Goal: Task Accomplishment & Management: Complete application form

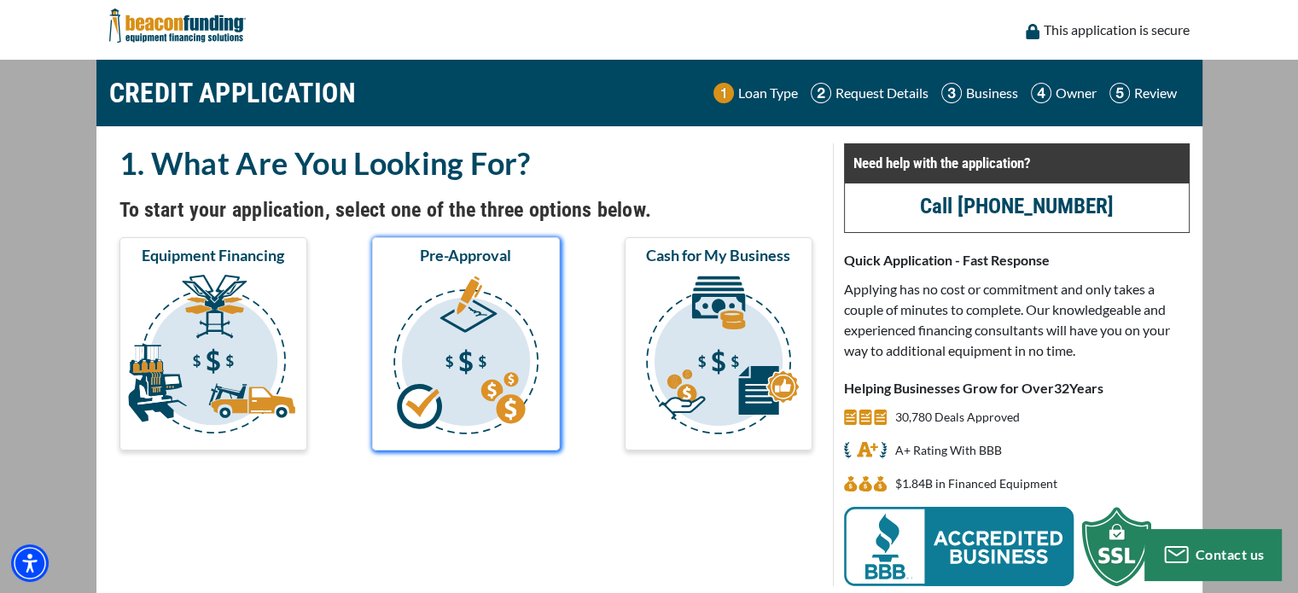
click at [477, 346] on img "submit" at bounding box center [465, 357] width 181 height 171
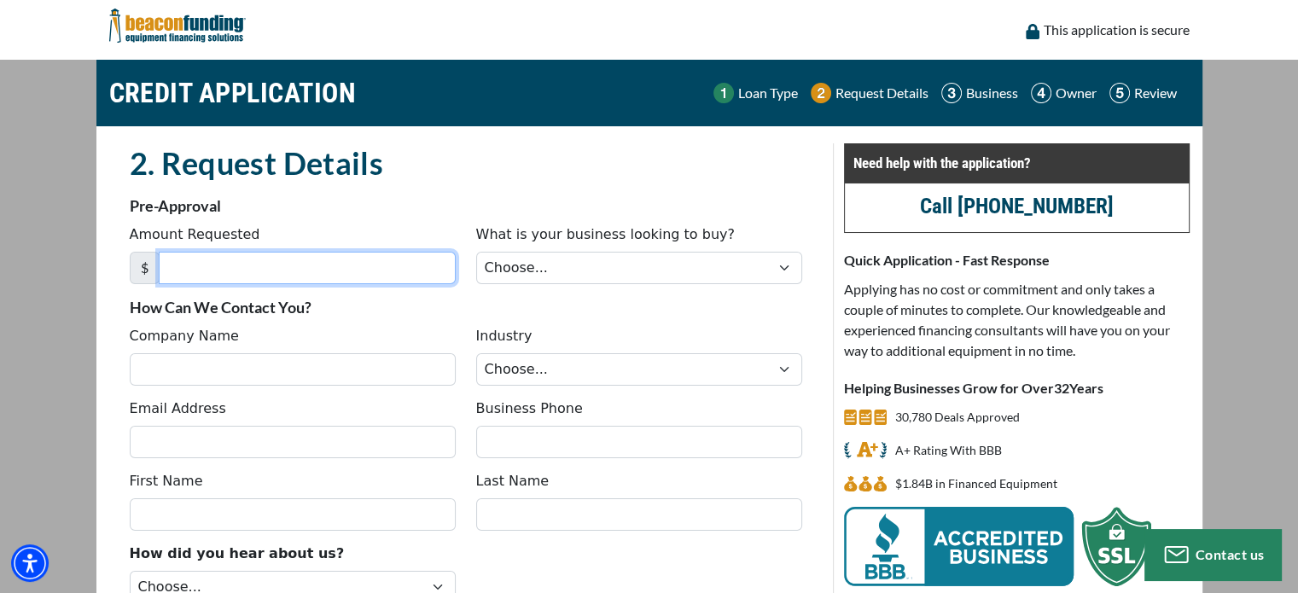
click at [313, 270] on input "Amount Requested" at bounding box center [307, 268] width 297 height 32
type input "75,000"
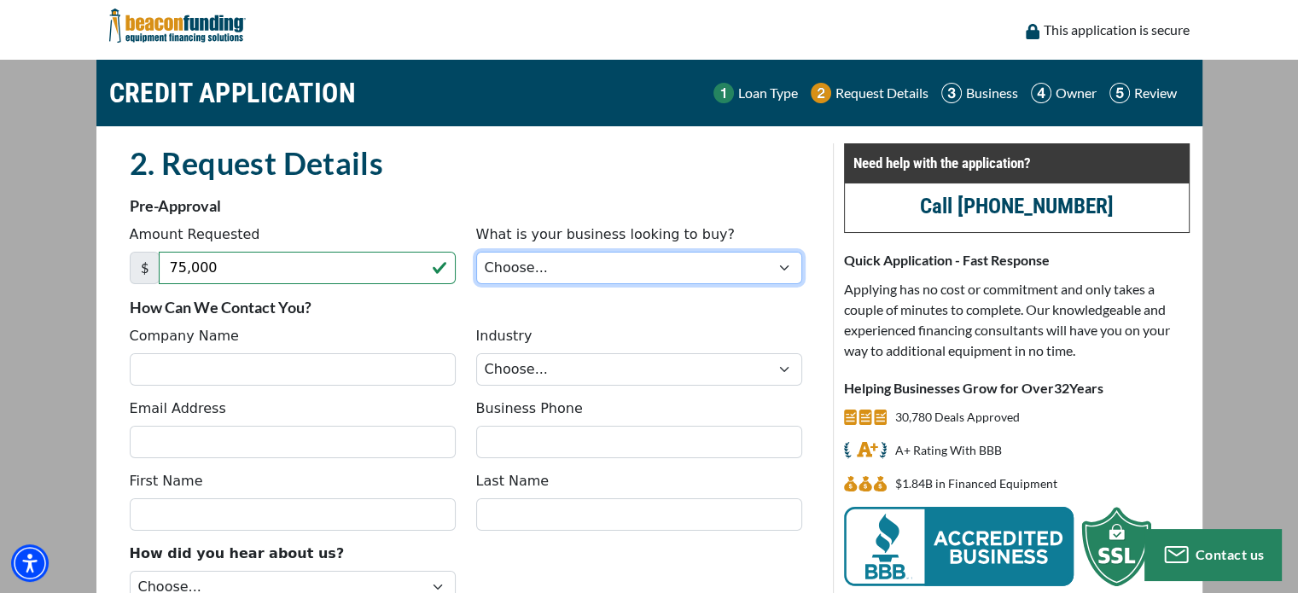
click at [631, 258] on select "Choose... Backhoe Boom/Bucket Truck Chipper Commercial Mower Crane DTG/DTF Prin…" at bounding box center [639, 268] width 326 height 32
click at [563, 323] on fieldset "2. Request Details There was an issue while saving the data. Please try again a…" at bounding box center [465, 417] width 693 height 548
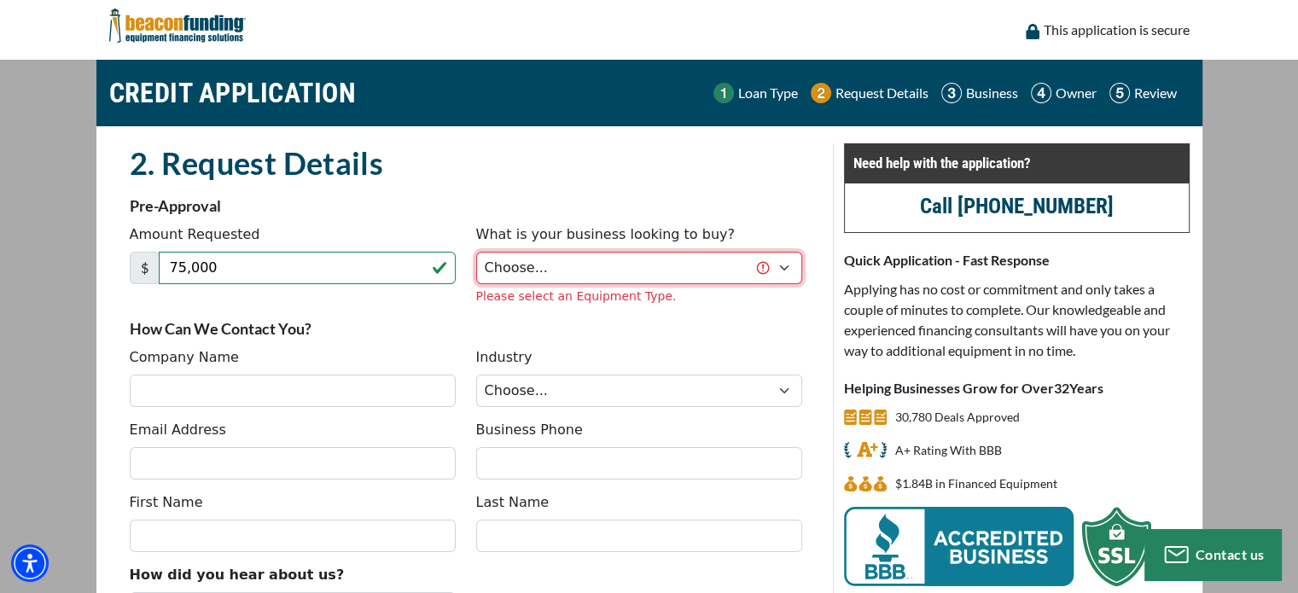
click at [779, 268] on select "Choose... Backhoe Boom/Bucket Truck Chipper Commercial Mower Crane DTG/DTF Prin…" at bounding box center [639, 268] width 326 height 32
select select "17"
click at [476, 252] on select "Choose... Backhoe Boom/Bucket Truck Chipper Commercial Mower Crane DTG/DTF Prin…" at bounding box center [639, 268] width 326 height 32
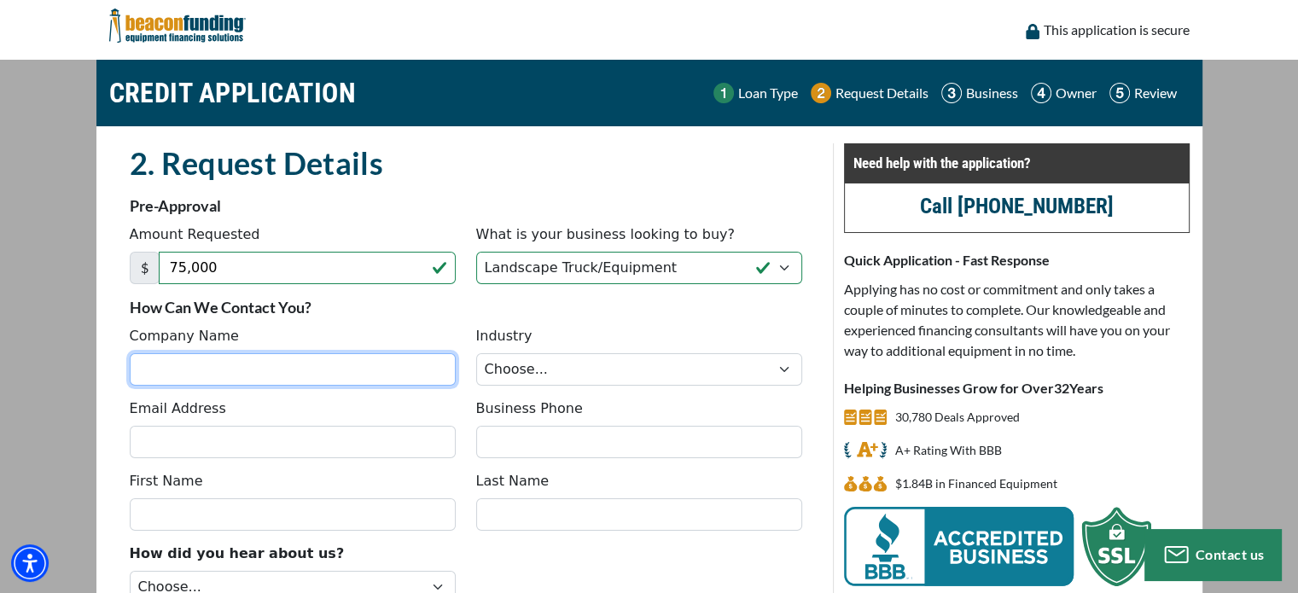
click at [235, 387] on div "Company Name Industry Choose... Towing Landscape/Hardscape Decorated Apparel Se…" at bounding box center [465, 362] width 693 height 73
type input "Creative Landscape Services, LLC."
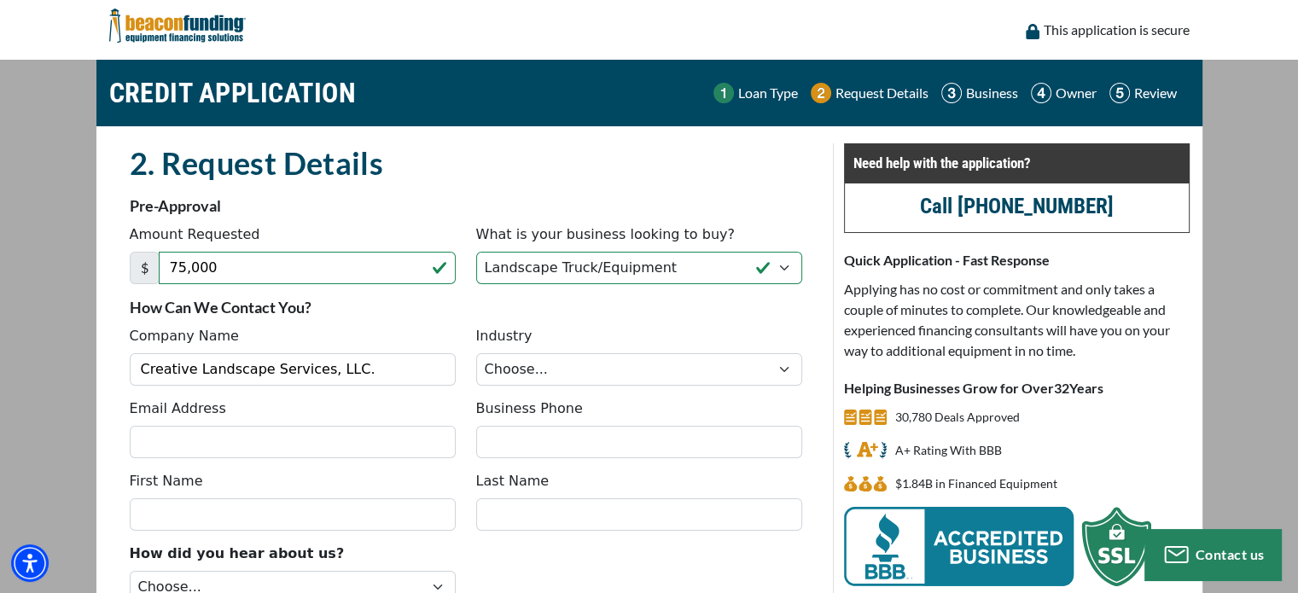
type input "[EMAIL_ADDRESS][DOMAIN_NAME]"
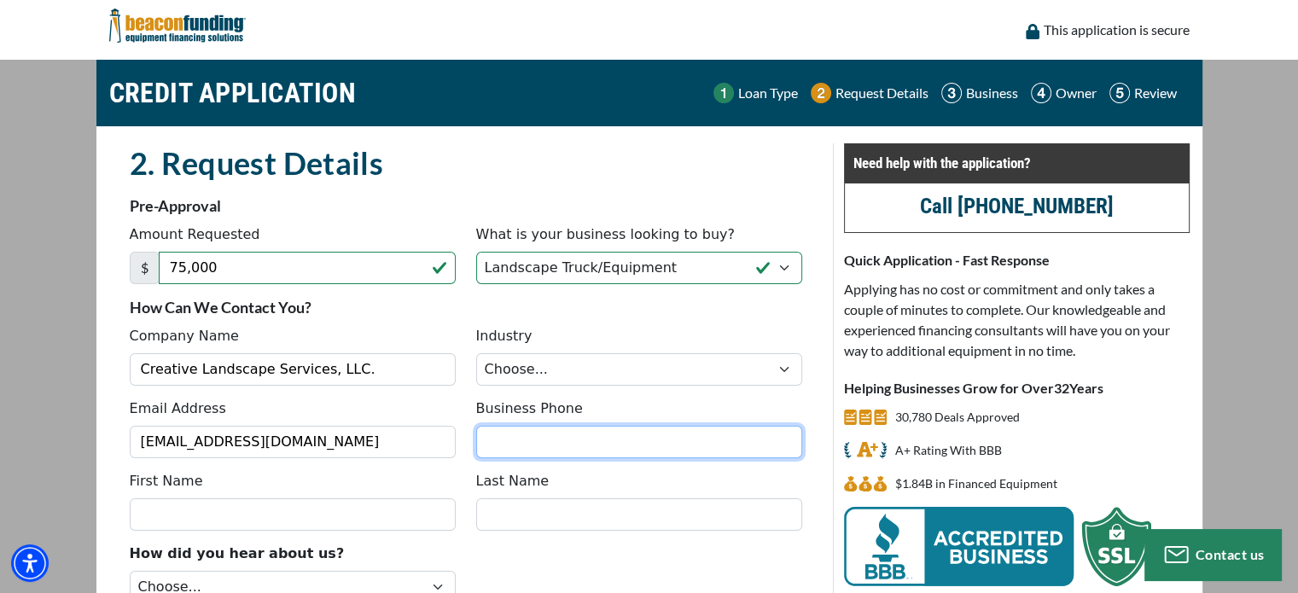
type input "5626001188"
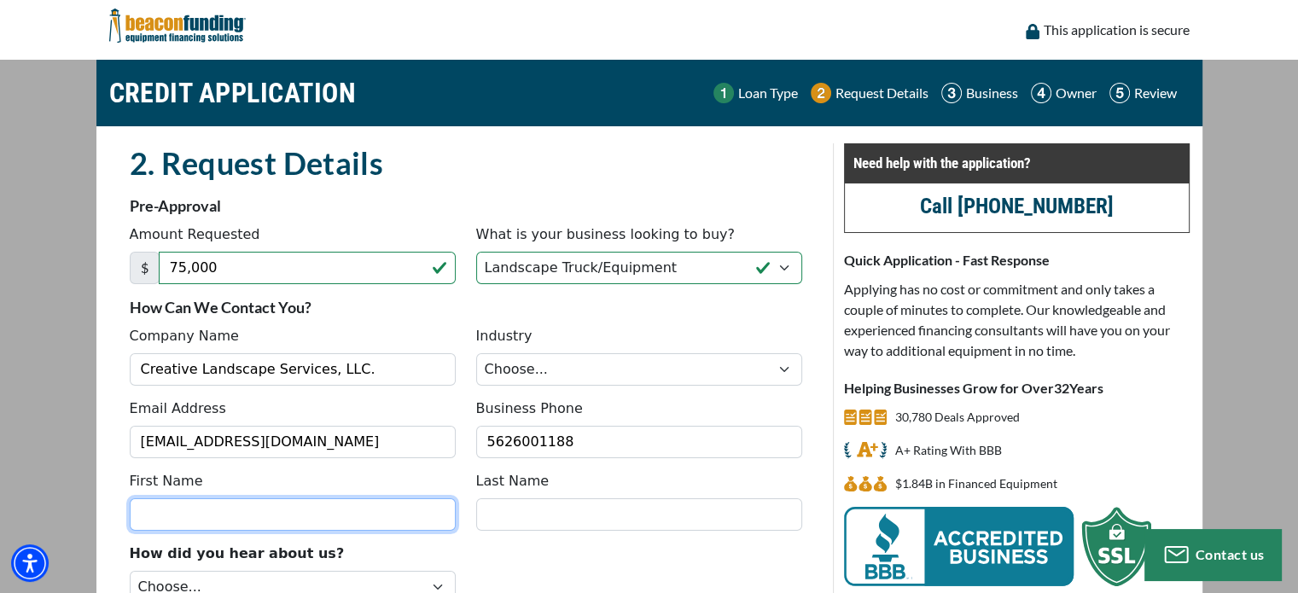
type input "[PERSON_NAME]"
type input "H"
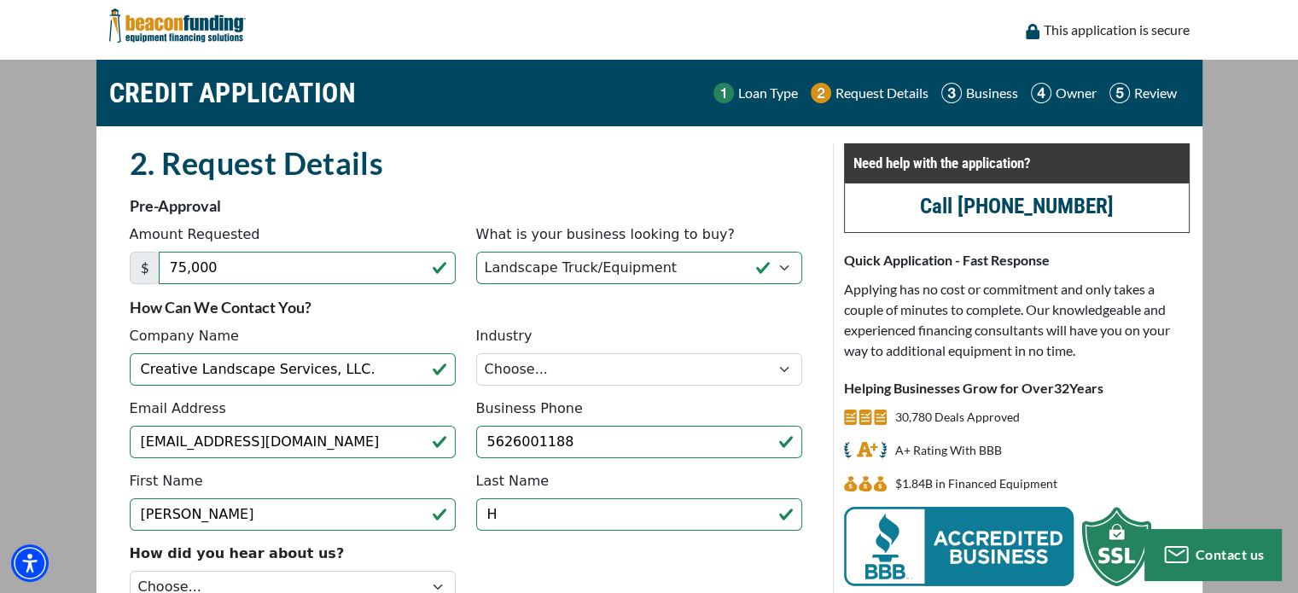
type input "(562) 600-1188"
click at [647, 361] on select "Choose... Towing Landscape/Hardscape Decorated Apparel Septic Light Constructio…" at bounding box center [639, 369] width 326 height 32
select select "2"
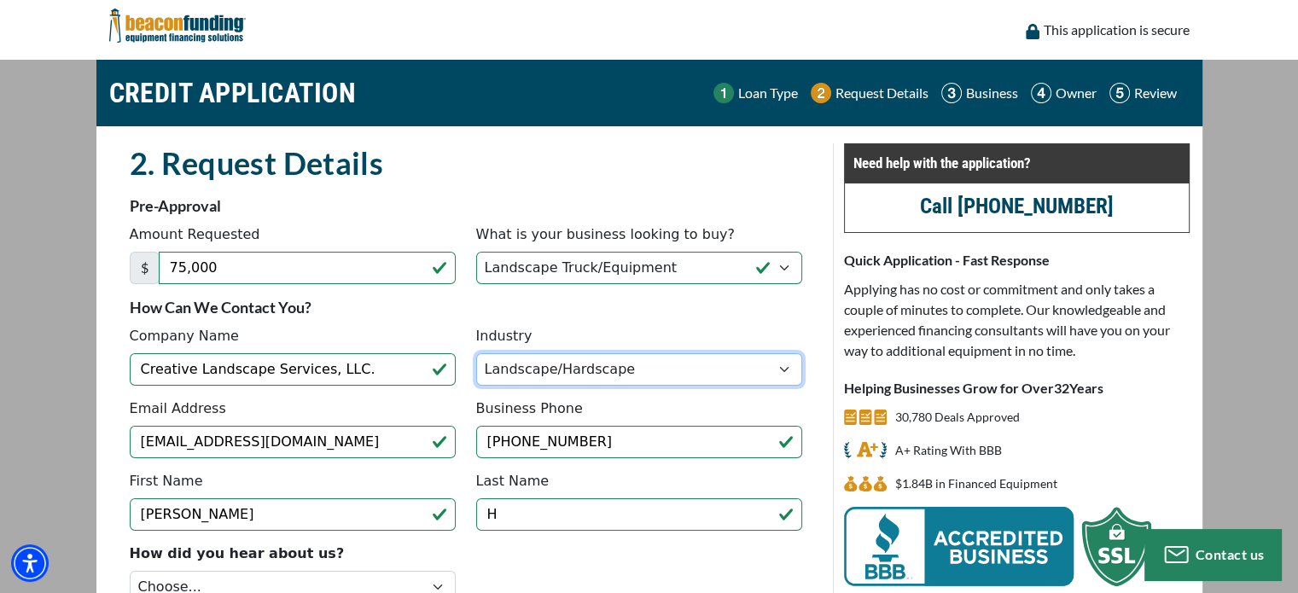
click at [476, 353] on select "Choose... Towing Landscape/Hardscape Decorated Apparel Septic Light Constructio…" at bounding box center [639, 369] width 326 height 32
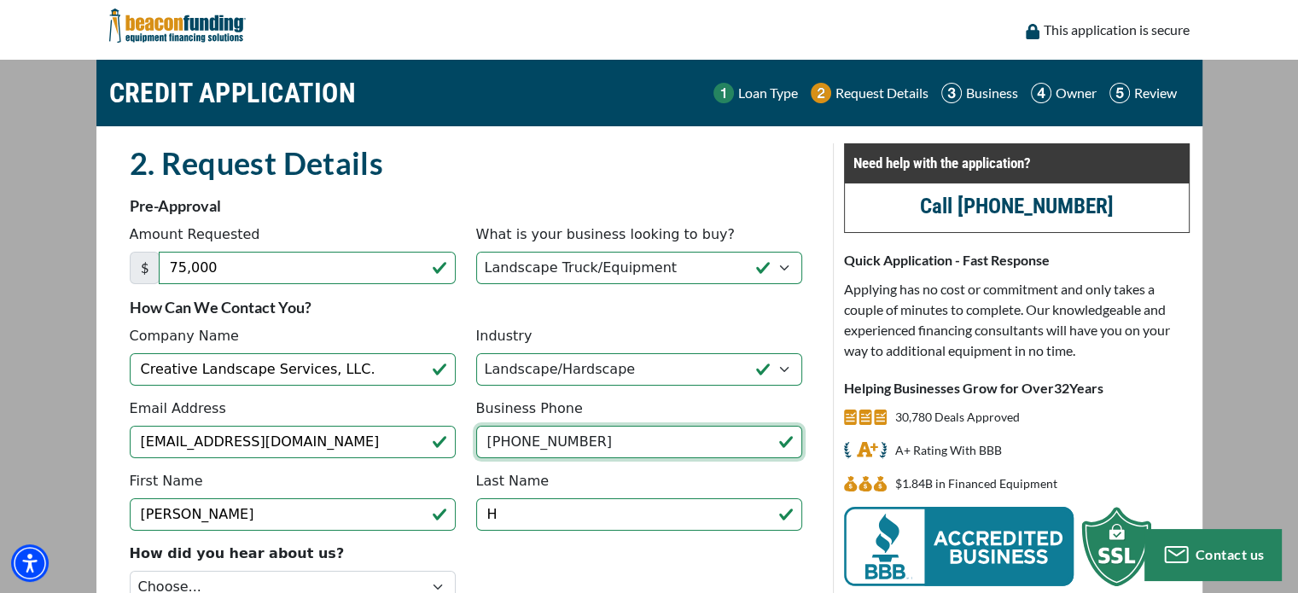
drag, startPoint x: 636, startPoint y: 443, endPoint x: 475, endPoint y: 442, distance: 161.3
click at [476, 442] on input "(562) 600-1188" at bounding box center [639, 442] width 326 height 32
type input "[PHONE_NUMBER]"
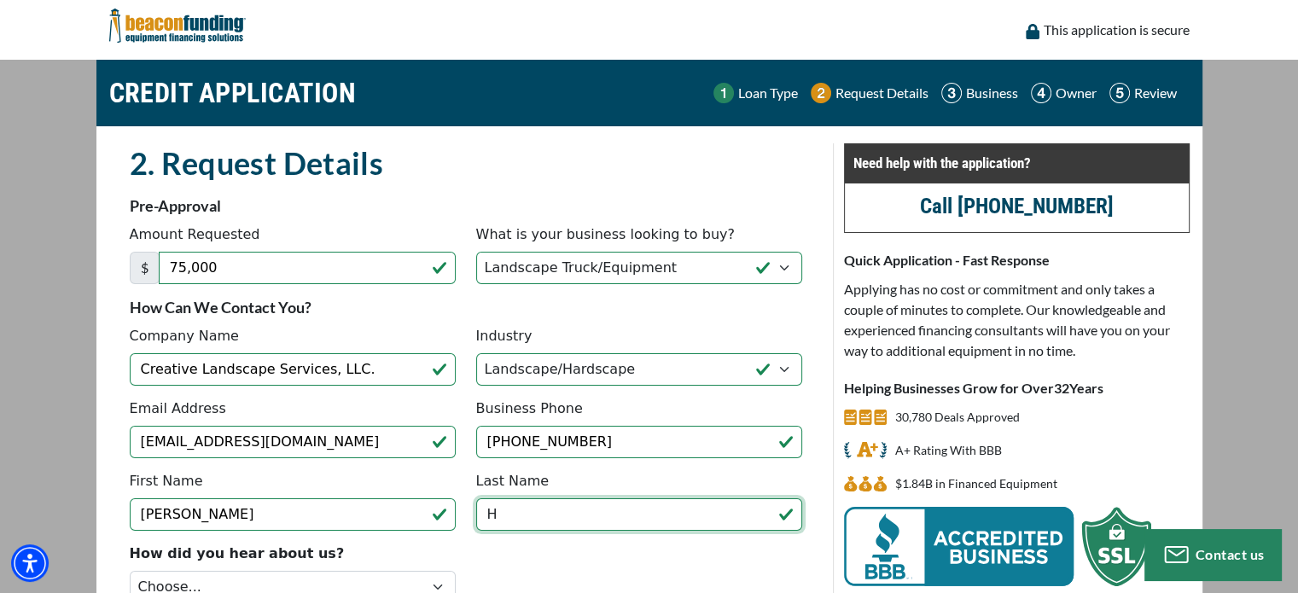
click at [530, 513] on input "H" at bounding box center [639, 514] width 326 height 32
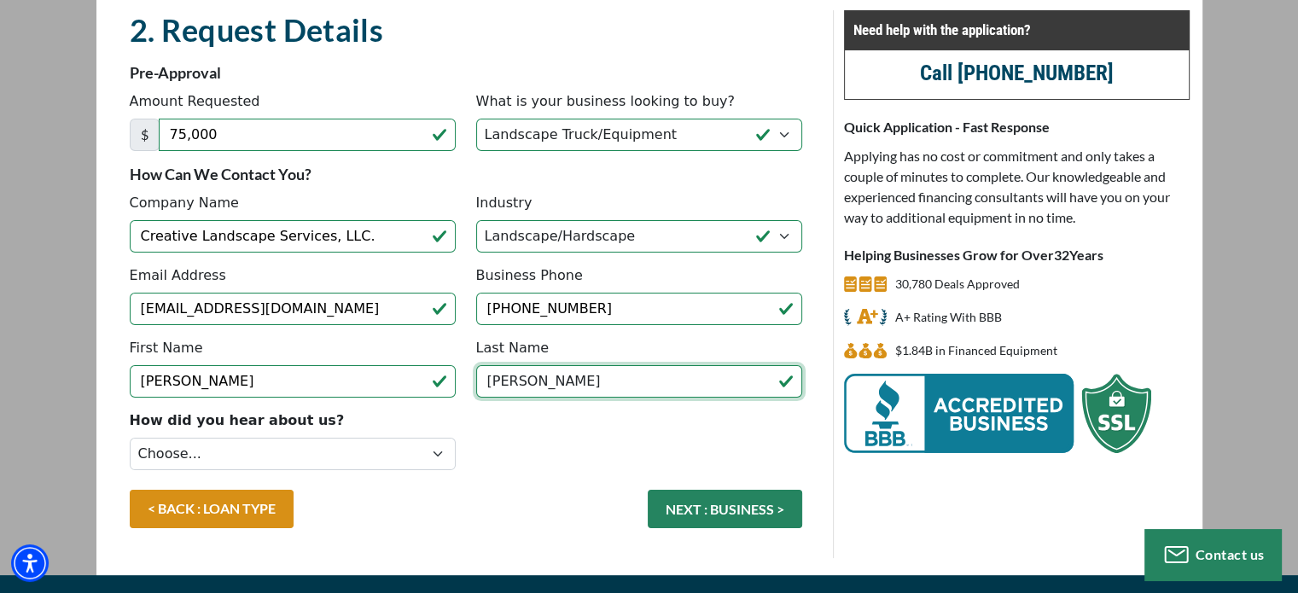
scroll to position [165, 0]
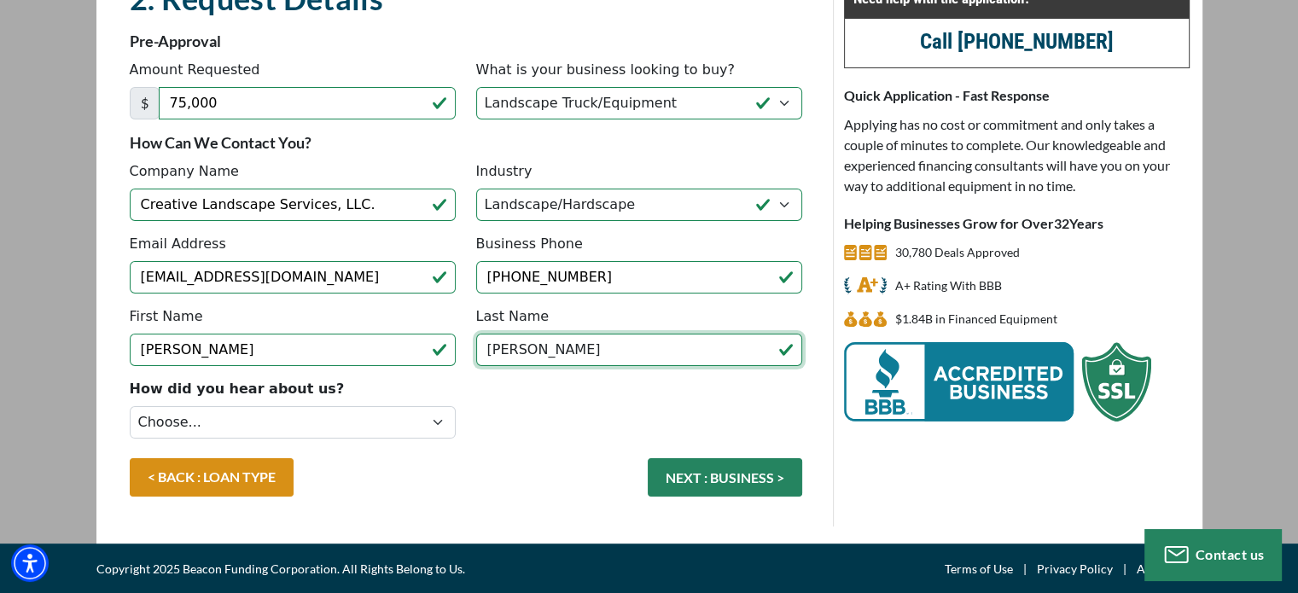
type input "[PERSON_NAME]"
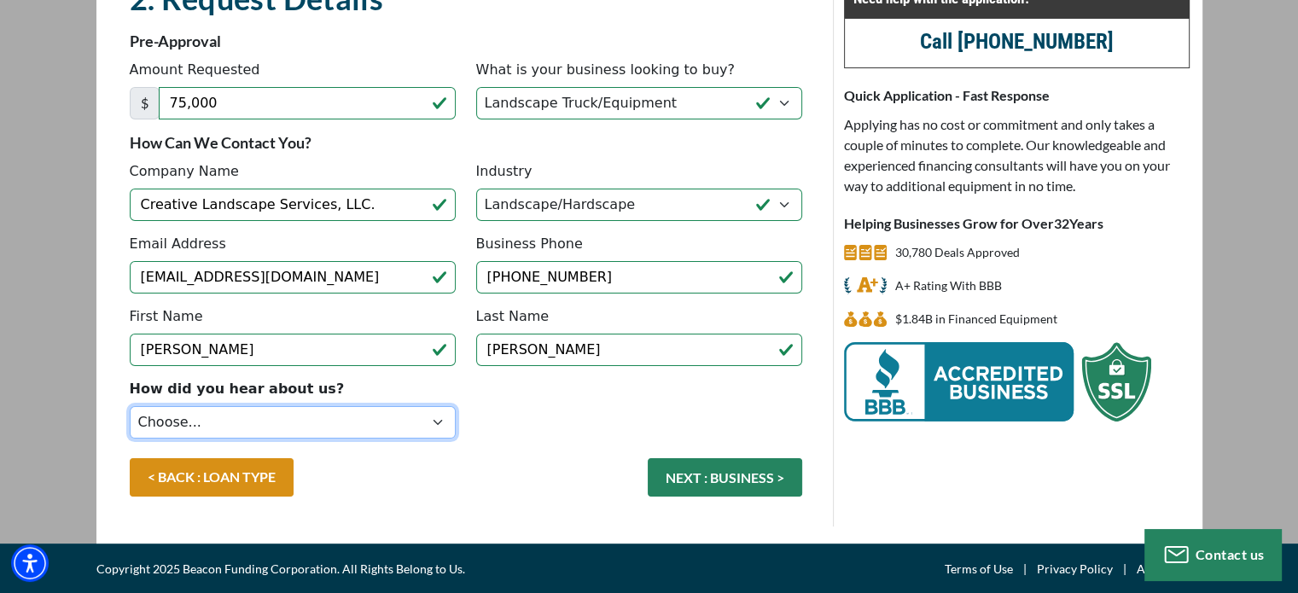
click at [440, 422] on select "Choose... Internet Search Vendor Referral Word of Mouth Client Referral Email E…" at bounding box center [293, 422] width 326 height 32
select select "19"
click at [130, 406] on select "Choose... Internet Search Vendor Referral Word of Mouth Client Referral Email E…" at bounding box center [293, 422] width 326 height 32
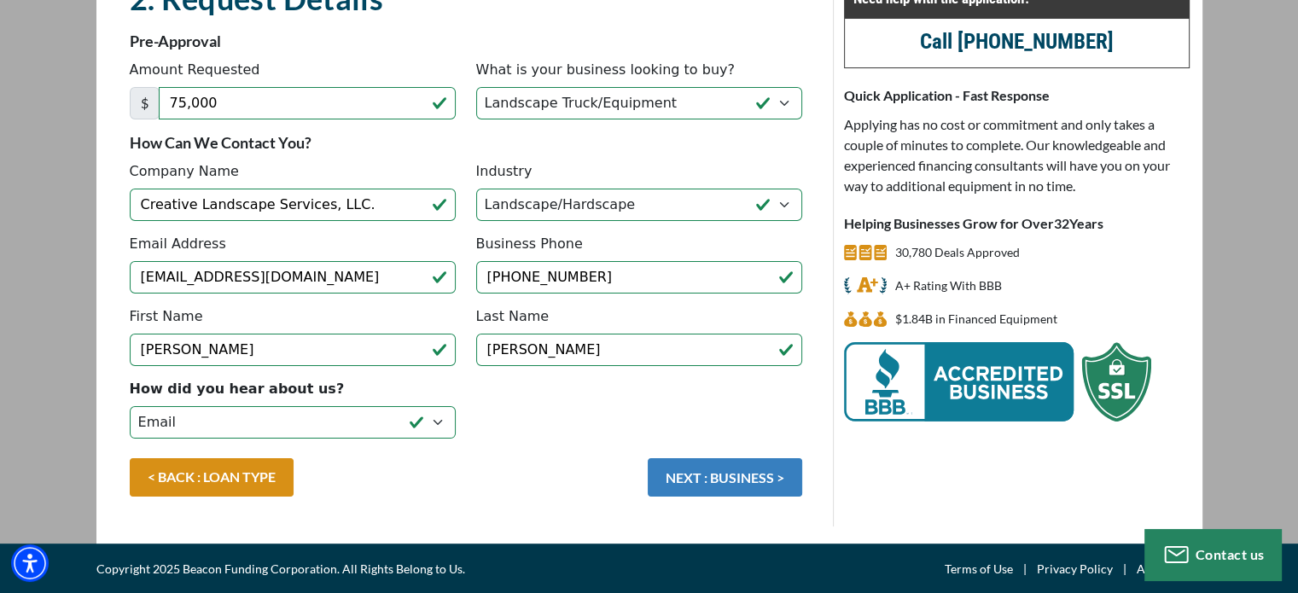
click at [726, 477] on button "NEXT : BUSINESS >" at bounding box center [725, 477] width 154 height 38
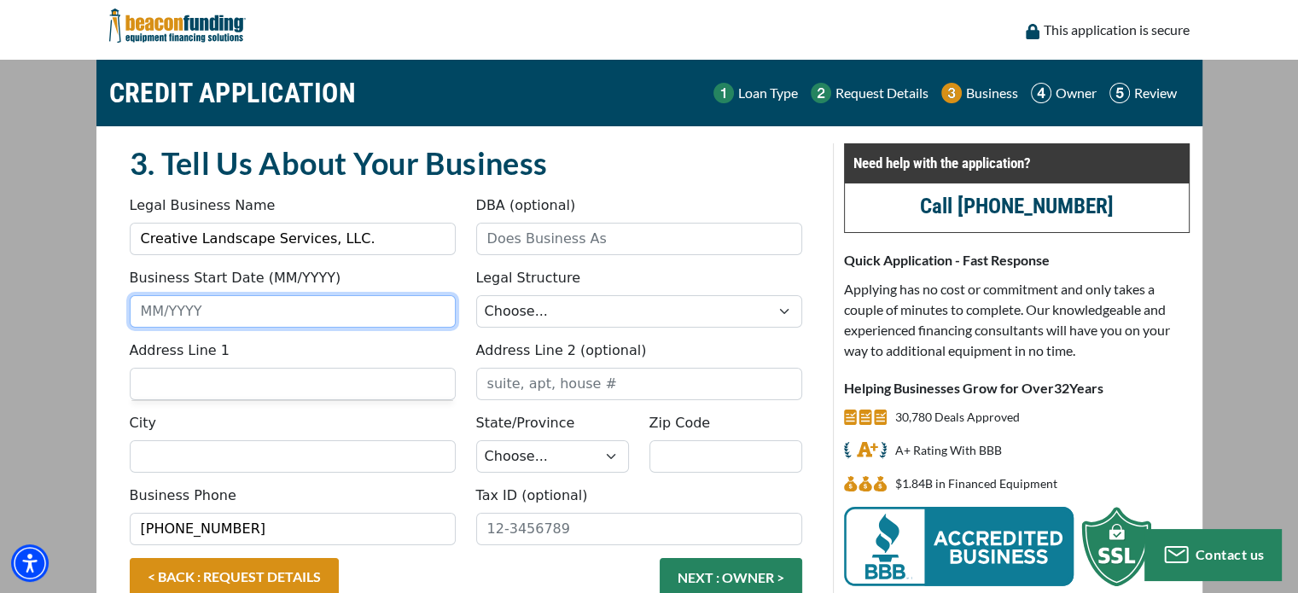
click at [299, 308] on input "Business Start Date (MM/YYYY)" at bounding box center [293, 311] width 326 height 32
type input "04/2020"
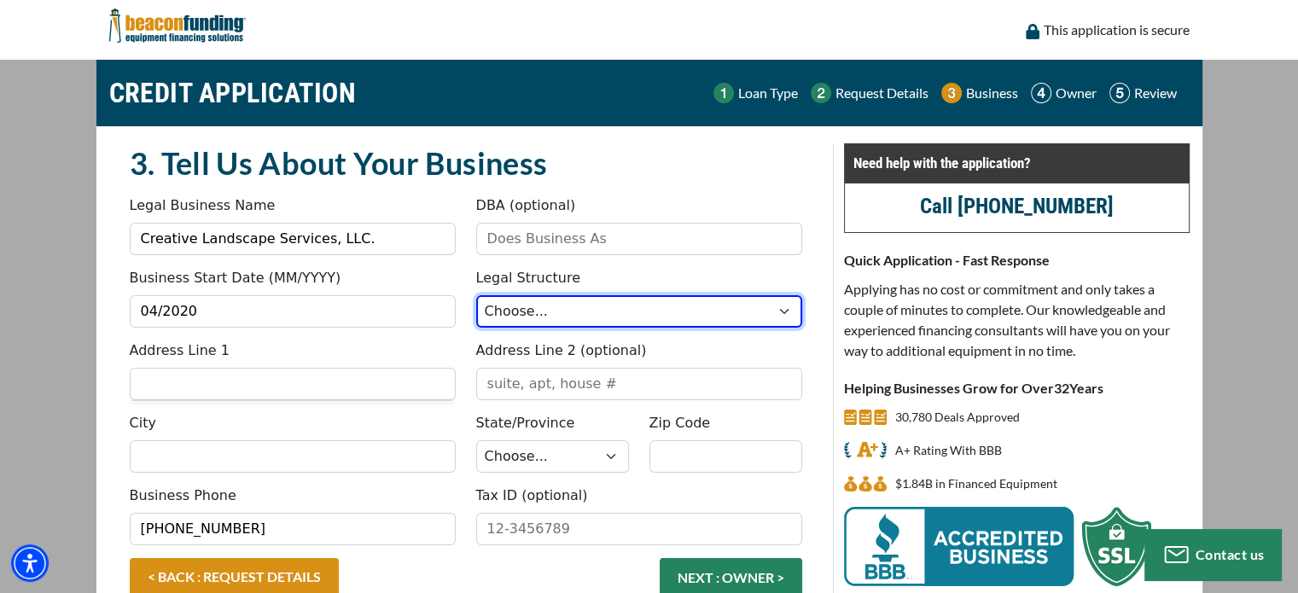
click at [696, 313] on select "Choose... Corporation LLC LLP Municipality Non-Profit Partnership Proprietorship" at bounding box center [639, 311] width 326 height 32
select select "2"
click at [476, 295] on select "Choose... Corporation LLC LLP Municipality Non-Profit Partnership Proprietorship" at bounding box center [639, 311] width 326 height 32
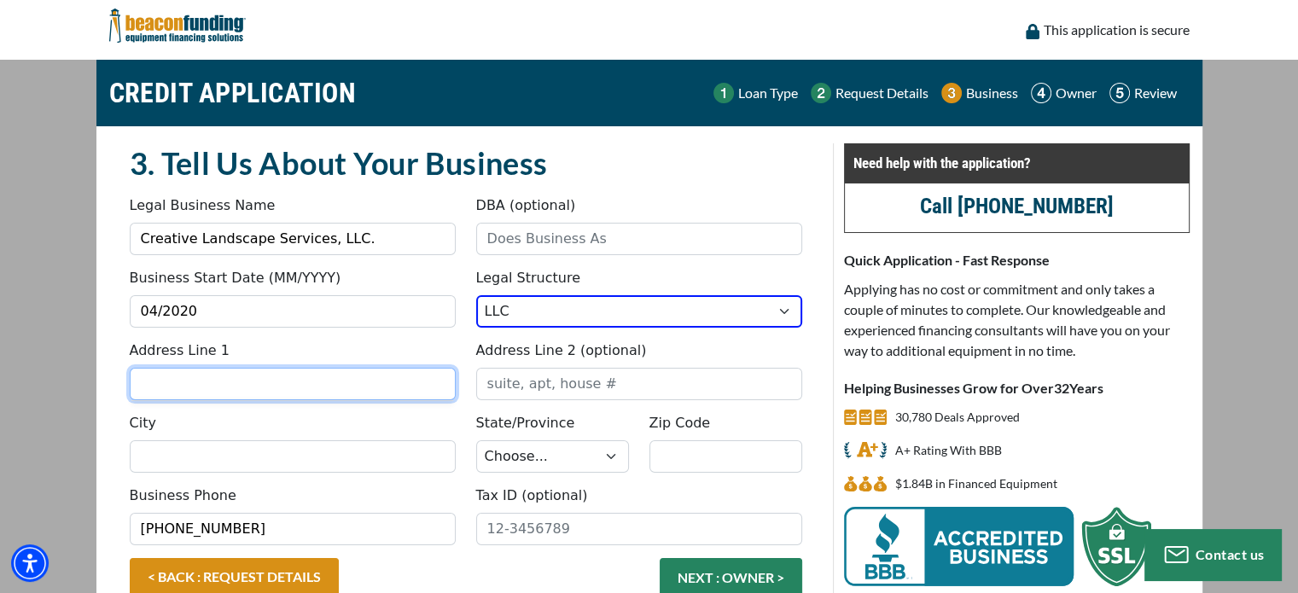
click at [239, 378] on input "Address Line 1" at bounding box center [293, 384] width 326 height 32
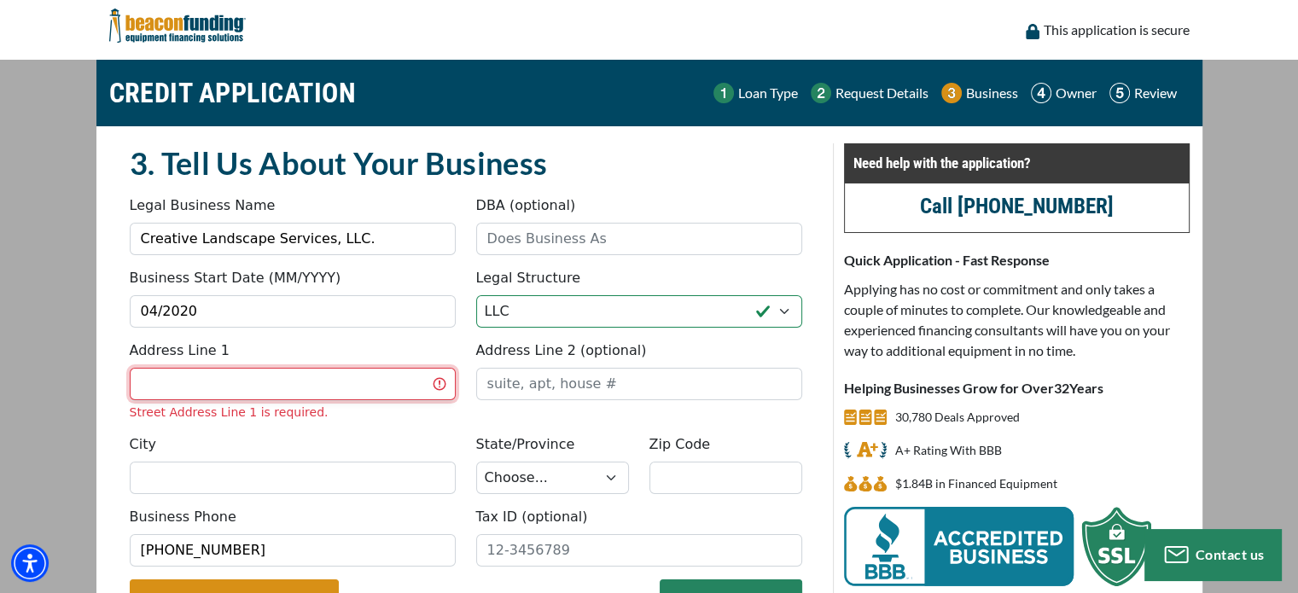
click at [239, 378] on input "Address Line 1" at bounding box center [293, 384] width 326 height 32
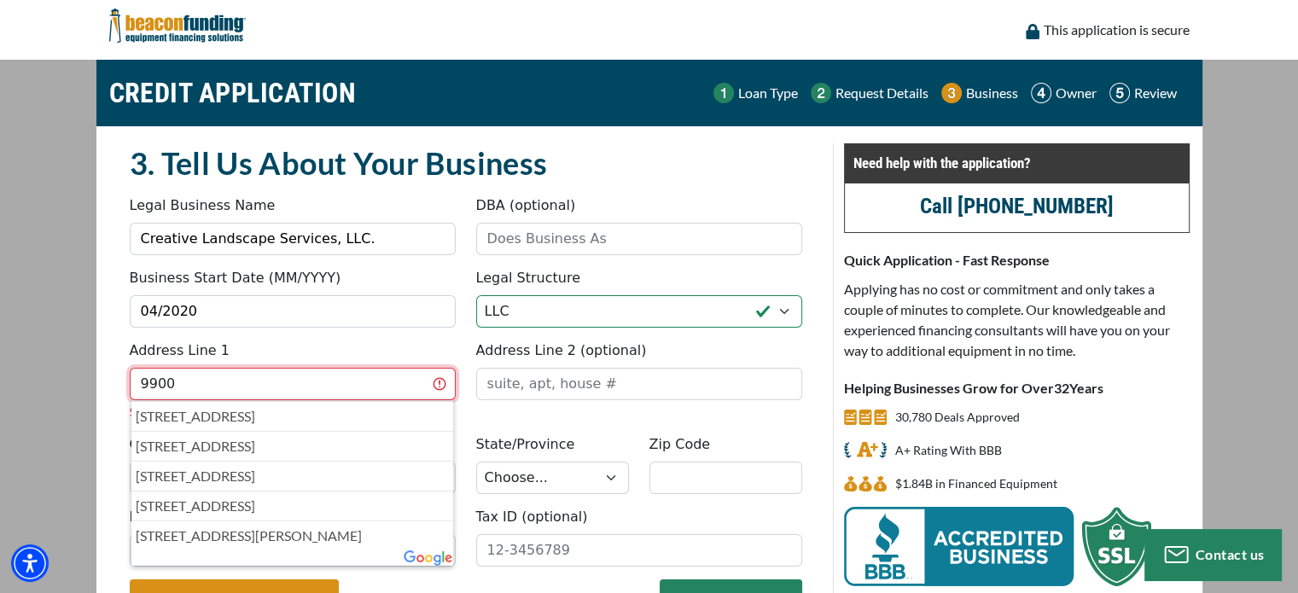
type input "9900 Bell Ranch Dr, 101"
type input "Creative Landscape Services, LLC."
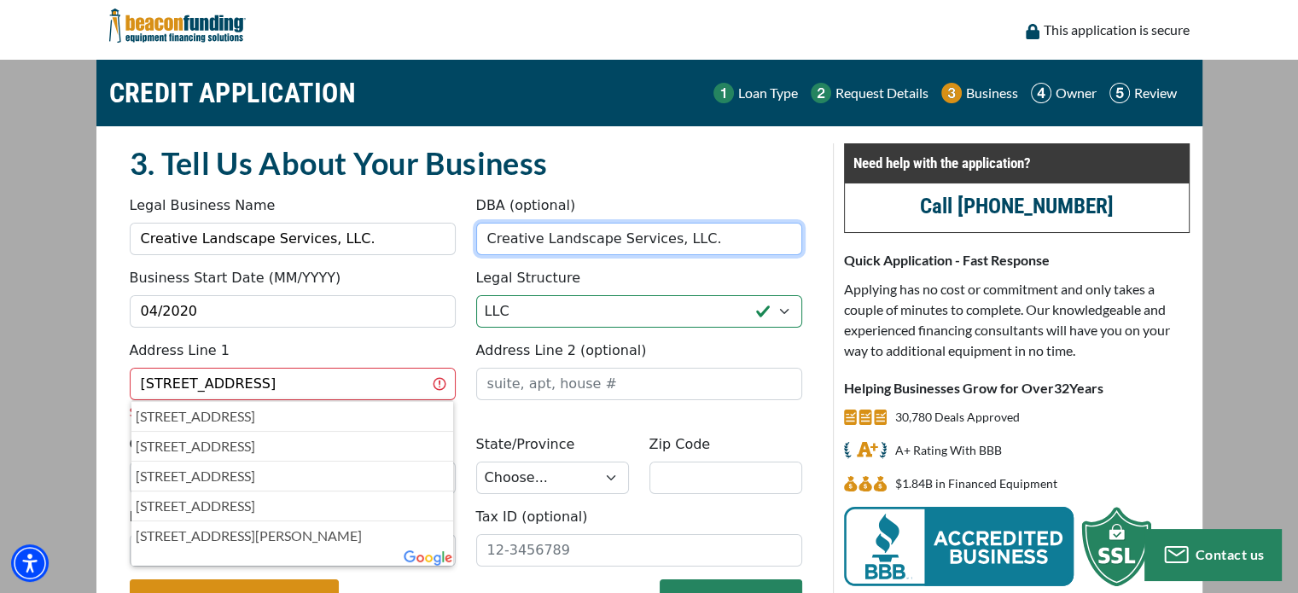
type input "Santa Fe Springs"
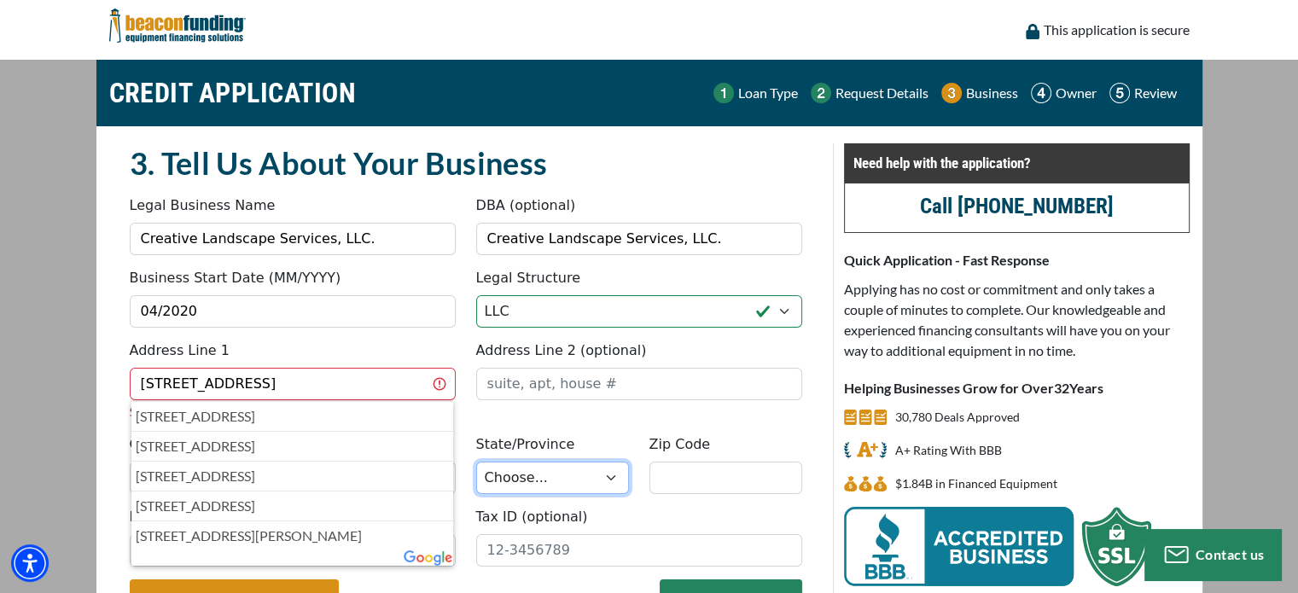
select select "6"
type input "90670"
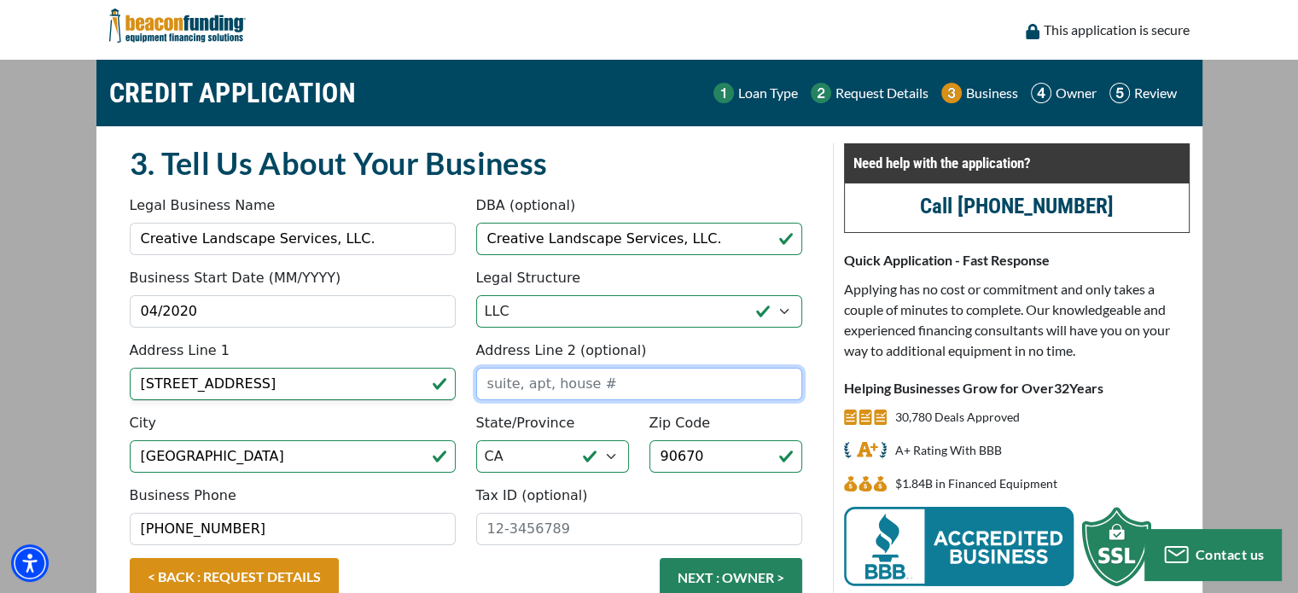
click at [500, 385] on input "Address Line 2 (optional)" at bounding box center [639, 384] width 326 height 32
type input "101"
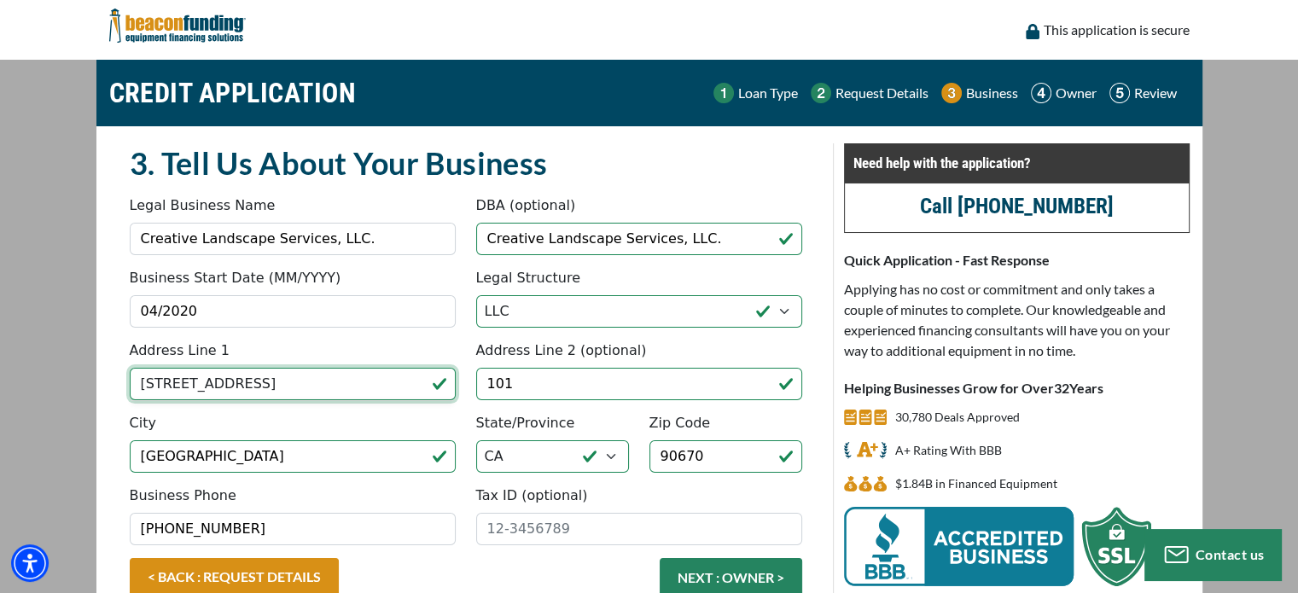
click at [300, 385] on input "9900 Bell Ranch Dr, 101" at bounding box center [293, 384] width 326 height 32
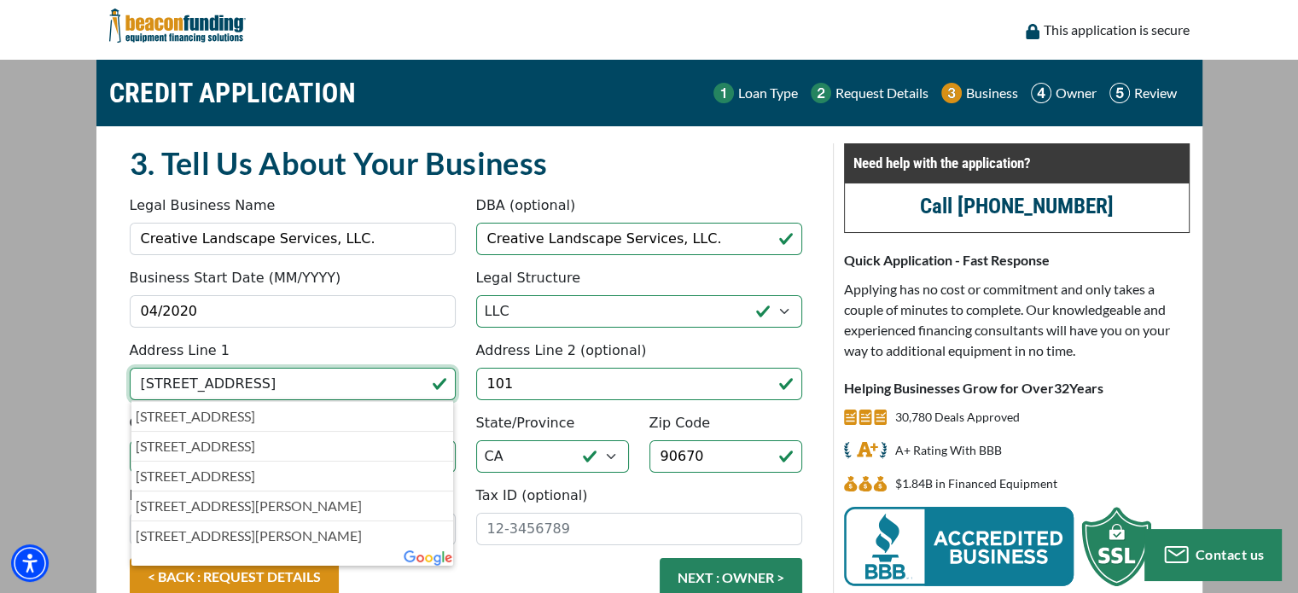
type input "9900 Bell Ranch Drive"
click at [71, 388] on main "CREDIT APPLICATION Loan Type Request Details Business Owner Review" at bounding box center [649, 352] width 1298 height 584
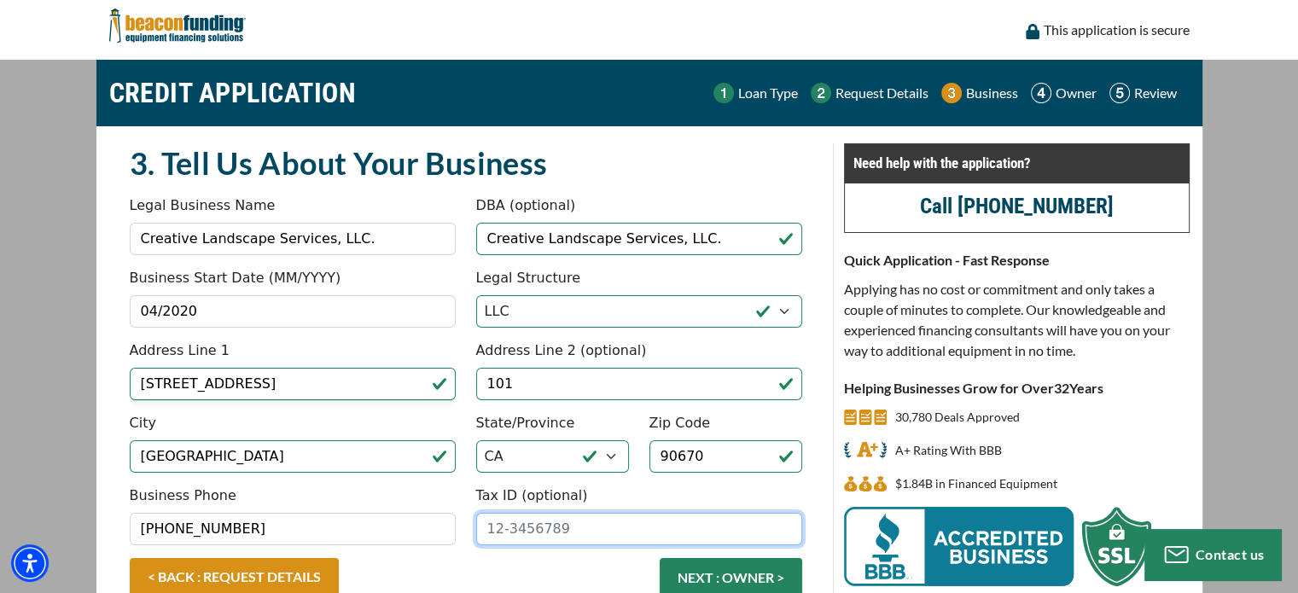
click at [496, 521] on input "Tax ID (optional)" at bounding box center [639, 529] width 326 height 32
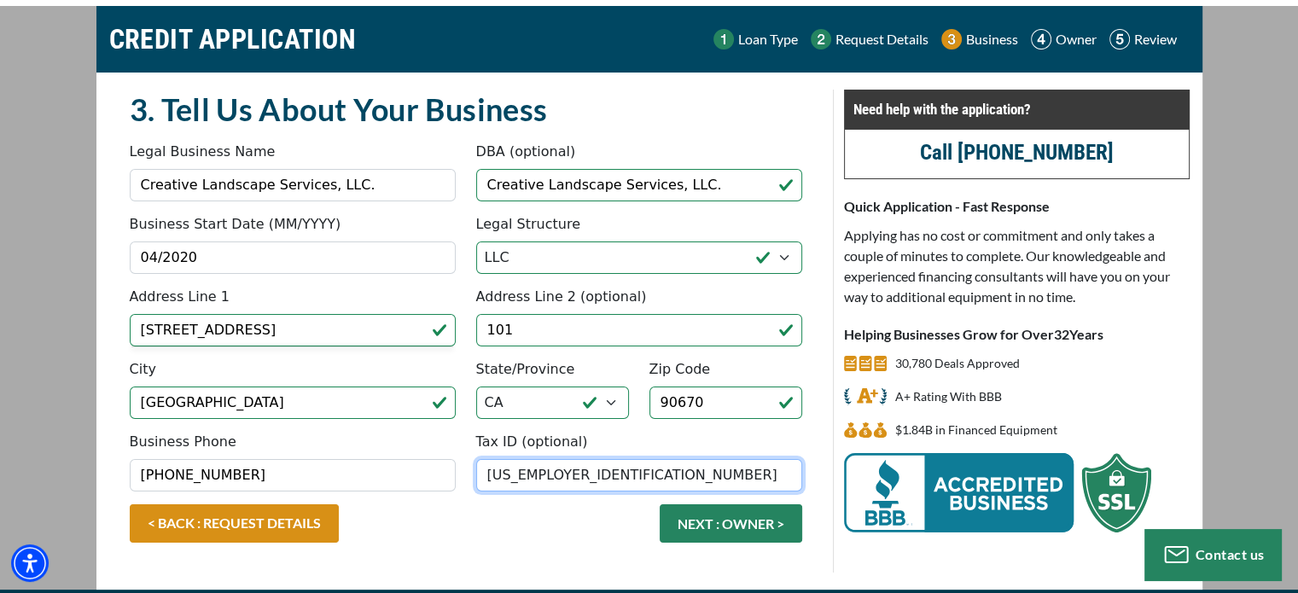
scroll to position [56, 0]
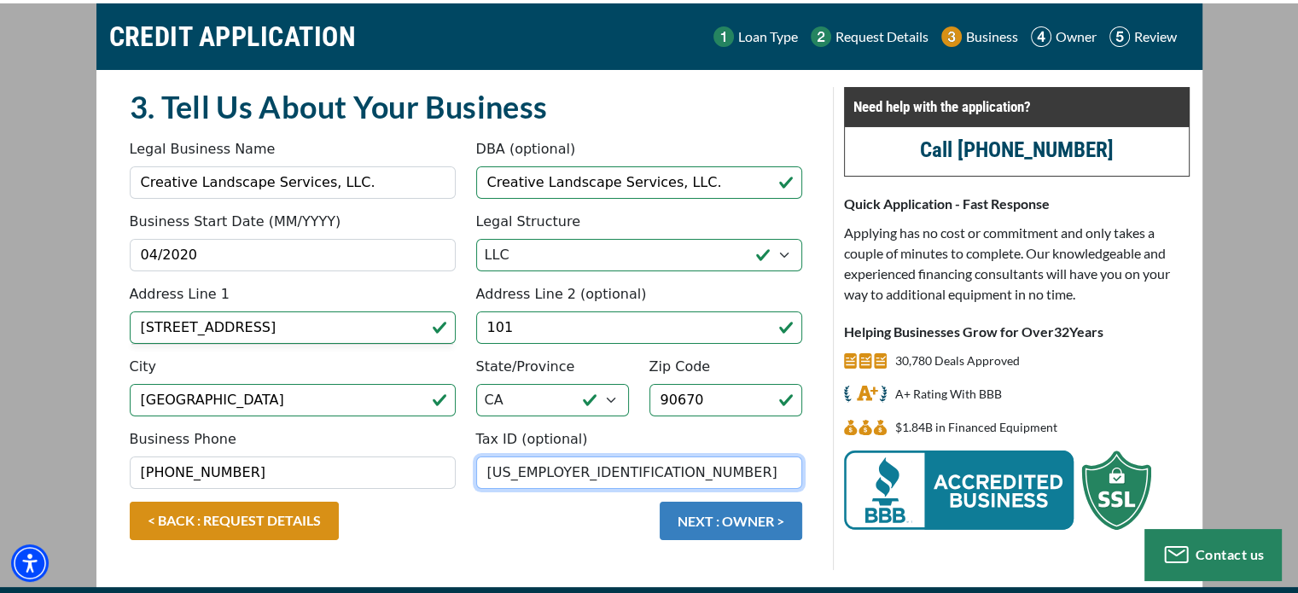
type input "85-1124506"
click at [689, 508] on button "NEXT : OWNER >" at bounding box center [731, 521] width 142 height 38
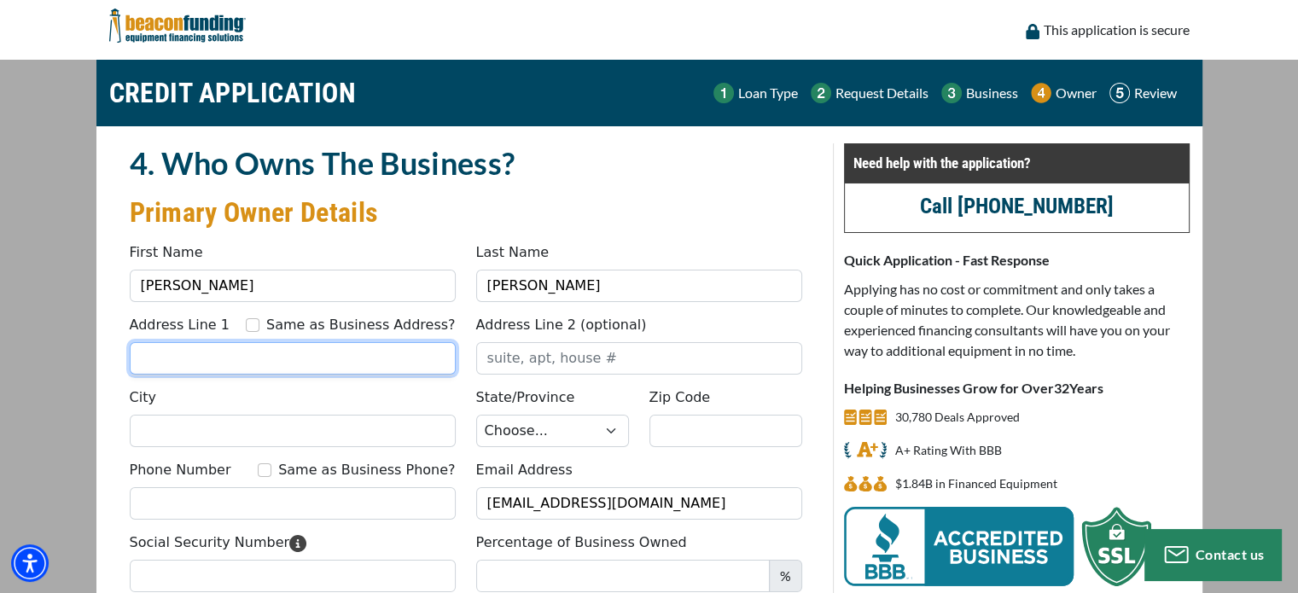
click at [200, 366] on input "Address Line 1" at bounding box center [293, 358] width 326 height 32
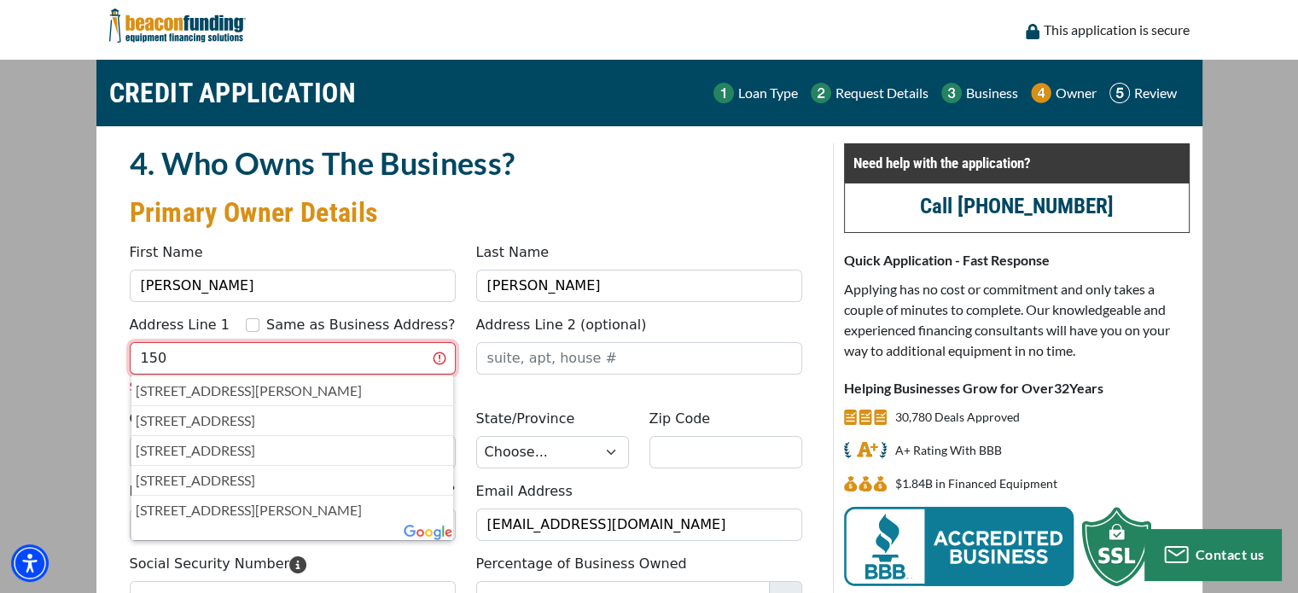
type input "15068 Rosecrans Avenue"
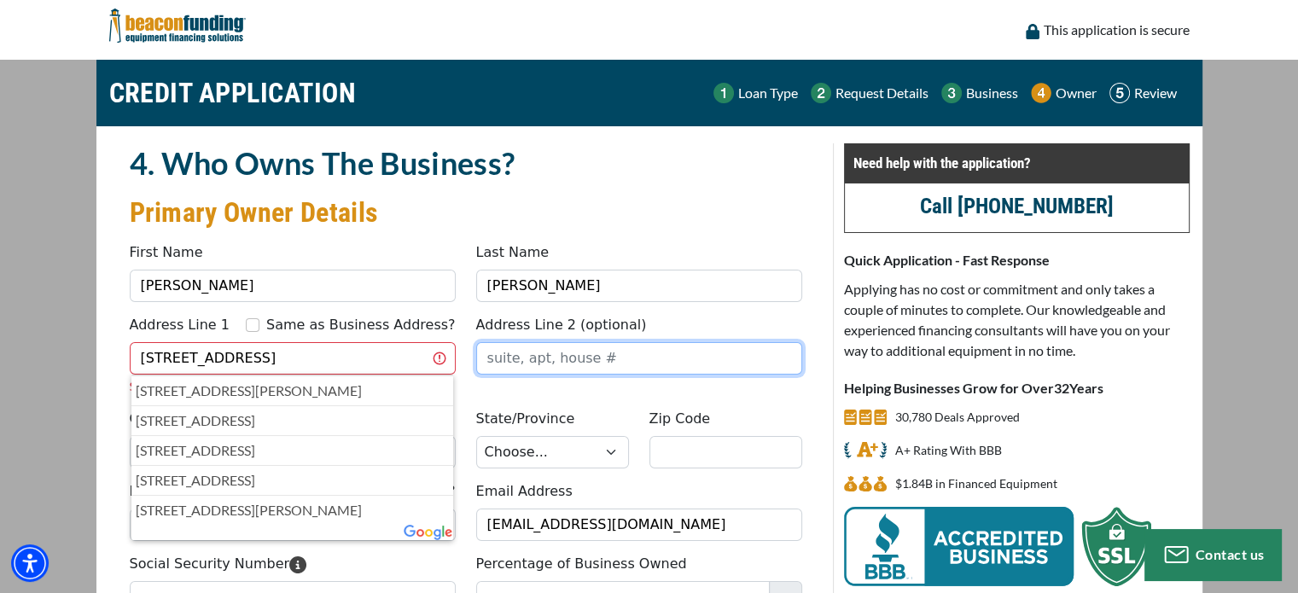
type input "299"
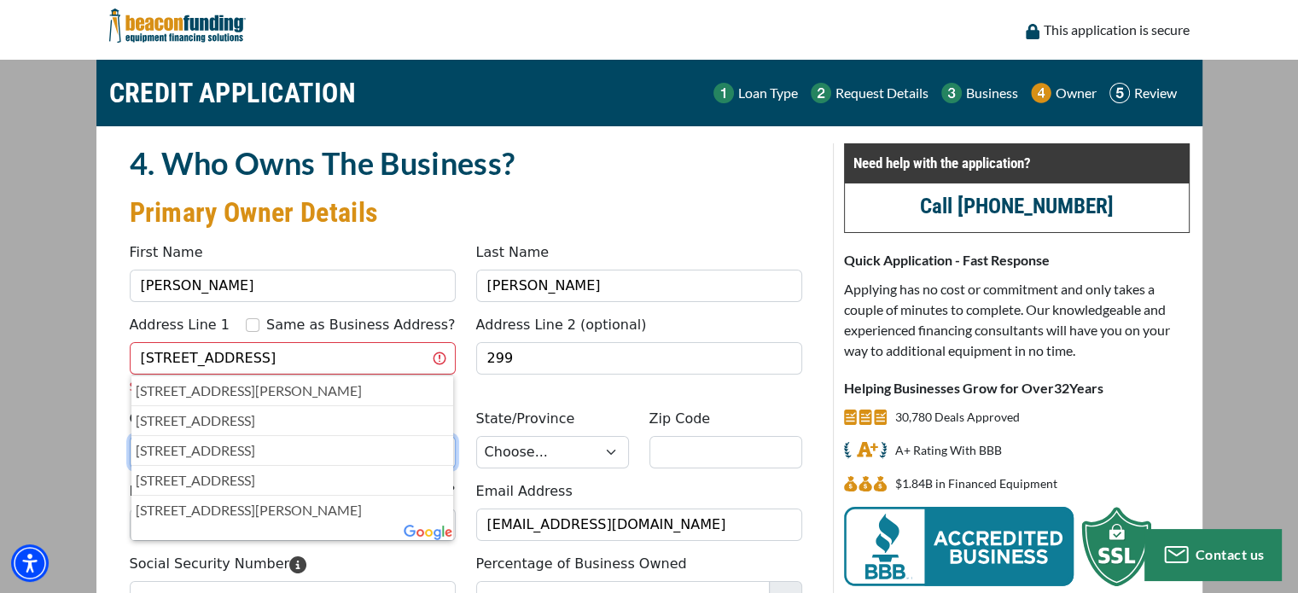
type input "La Mirada"
select select "6"
type input "90638"
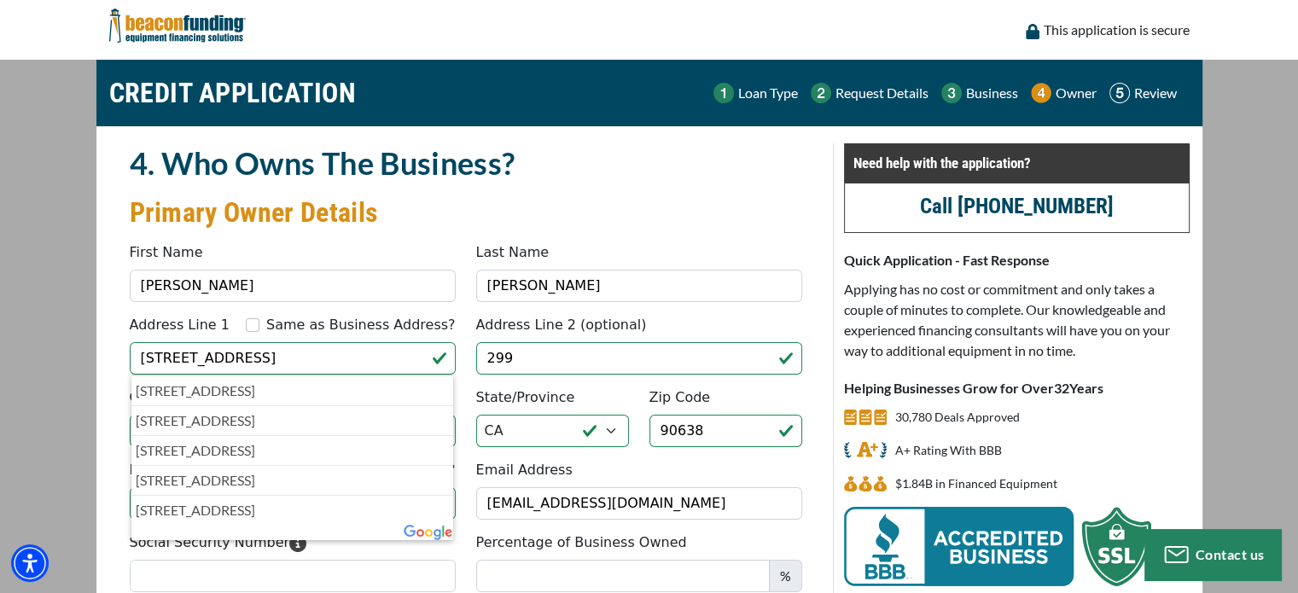
type input "(714) 333-7997"
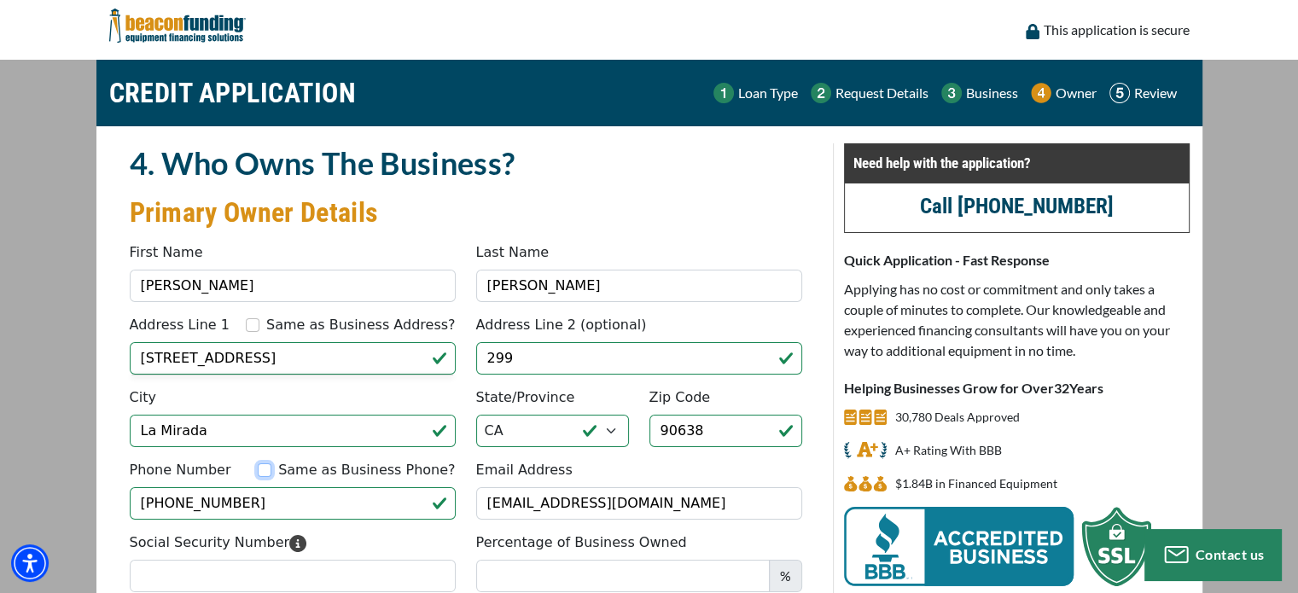
click at [271, 467] on input "Same as Business Phone?" at bounding box center [265, 470] width 14 height 14
checkbox input "true"
type input "[PHONE_NUMBER]"
click at [439, 500] on input "[PHONE_NUMBER]" at bounding box center [293, 503] width 326 height 32
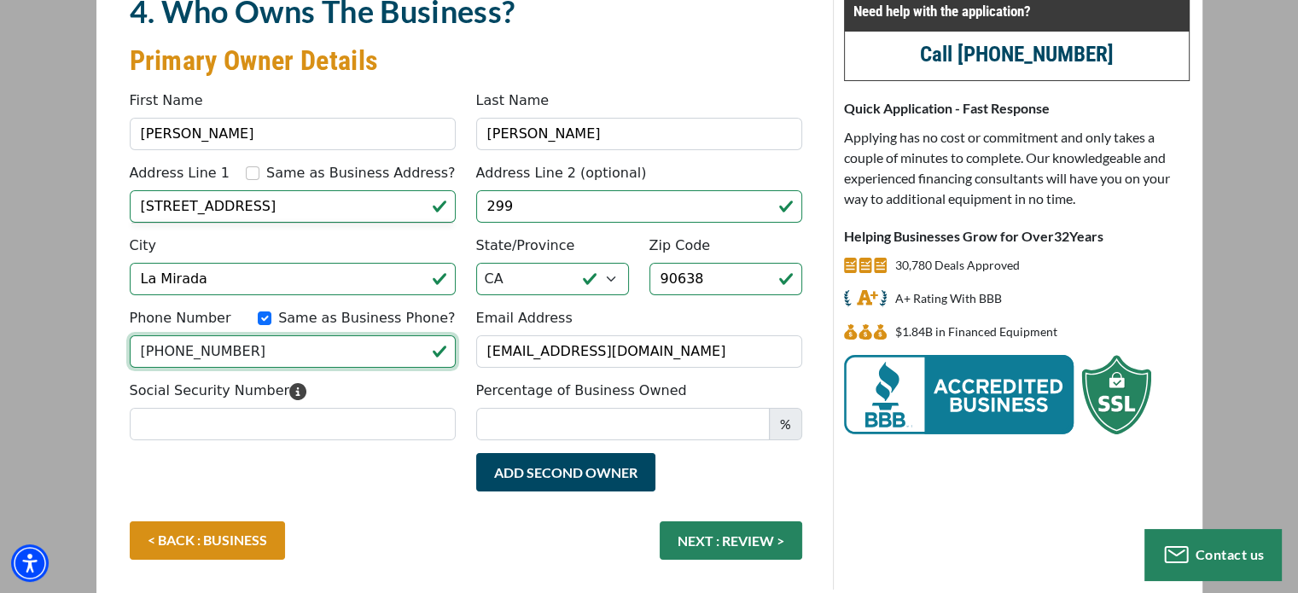
scroll to position [154, 0]
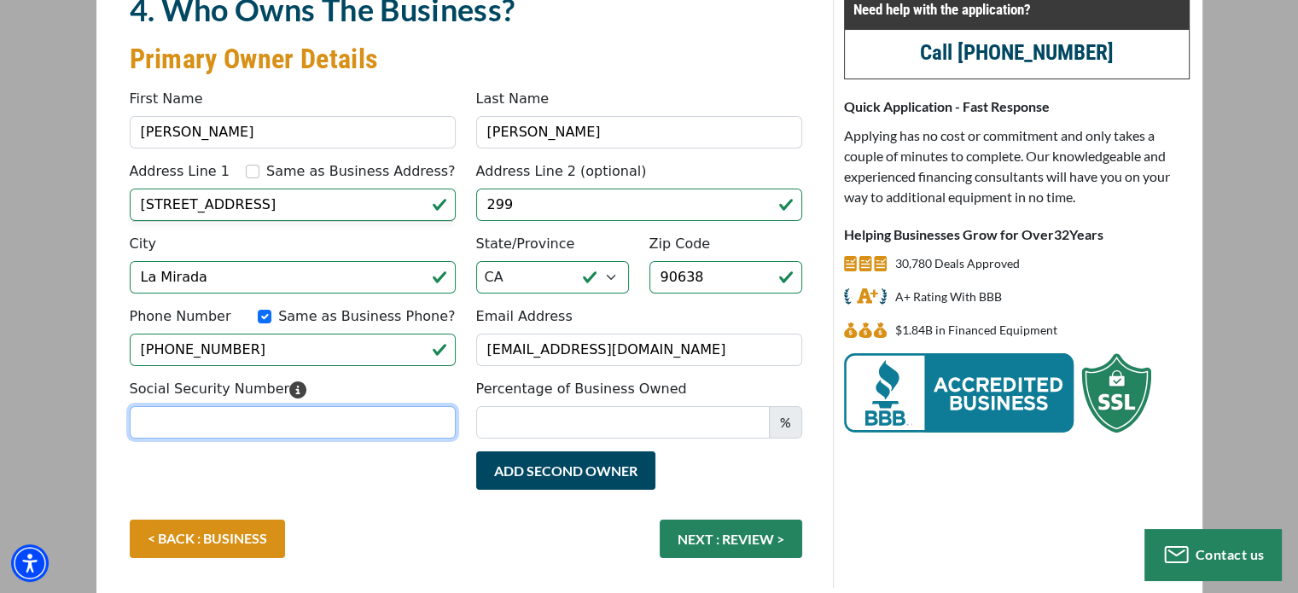
click at [201, 432] on input "Social Security Number" at bounding box center [293, 422] width 326 height 32
type input "555-73-2876"
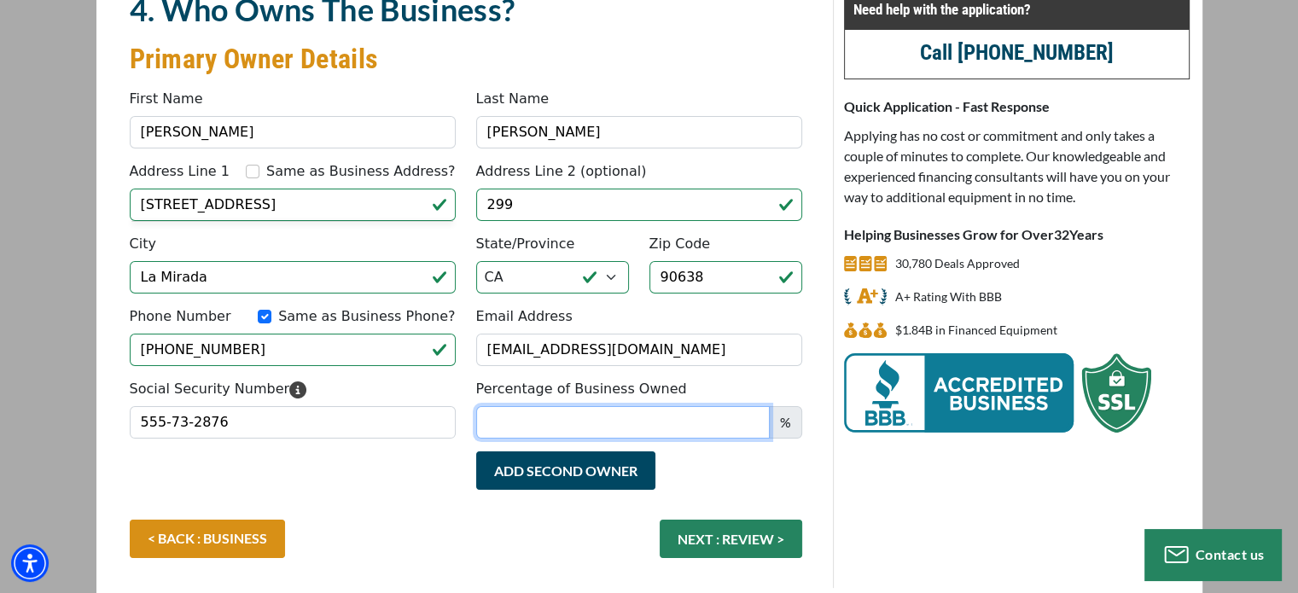
click at [539, 428] on input "Percentage of Business Owned" at bounding box center [623, 422] width 294 height 32
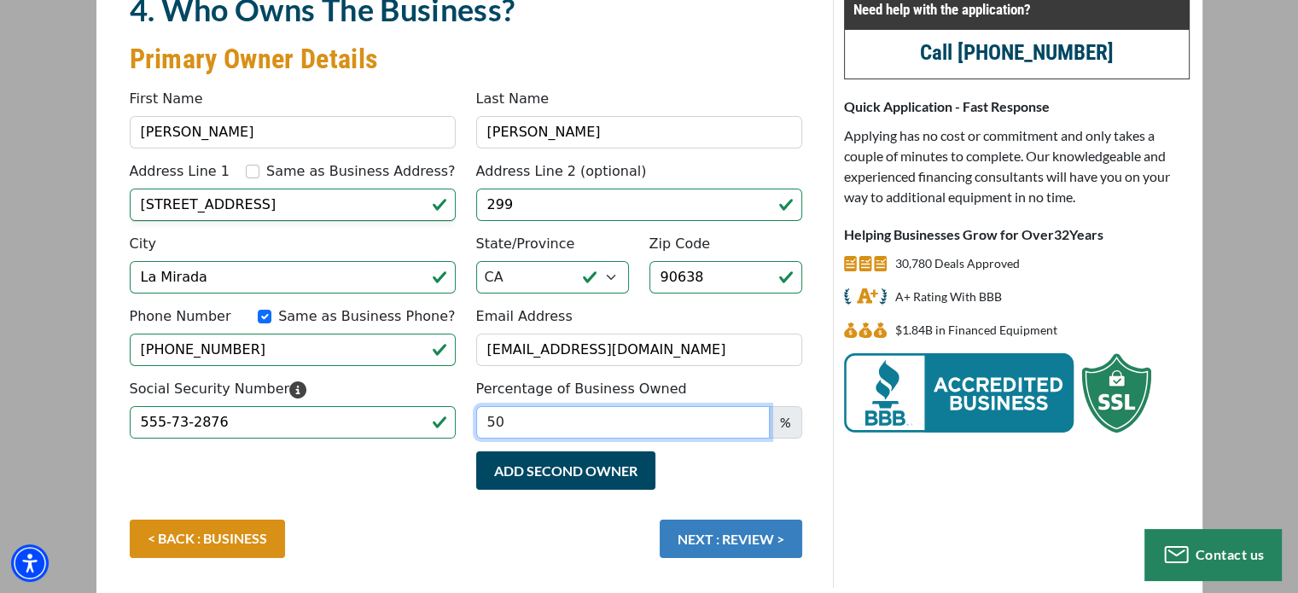
type input "50"
click at [710, 538] on button "NEXT : REVIEW >" at bounding box center [731, 539] width 142 height 38
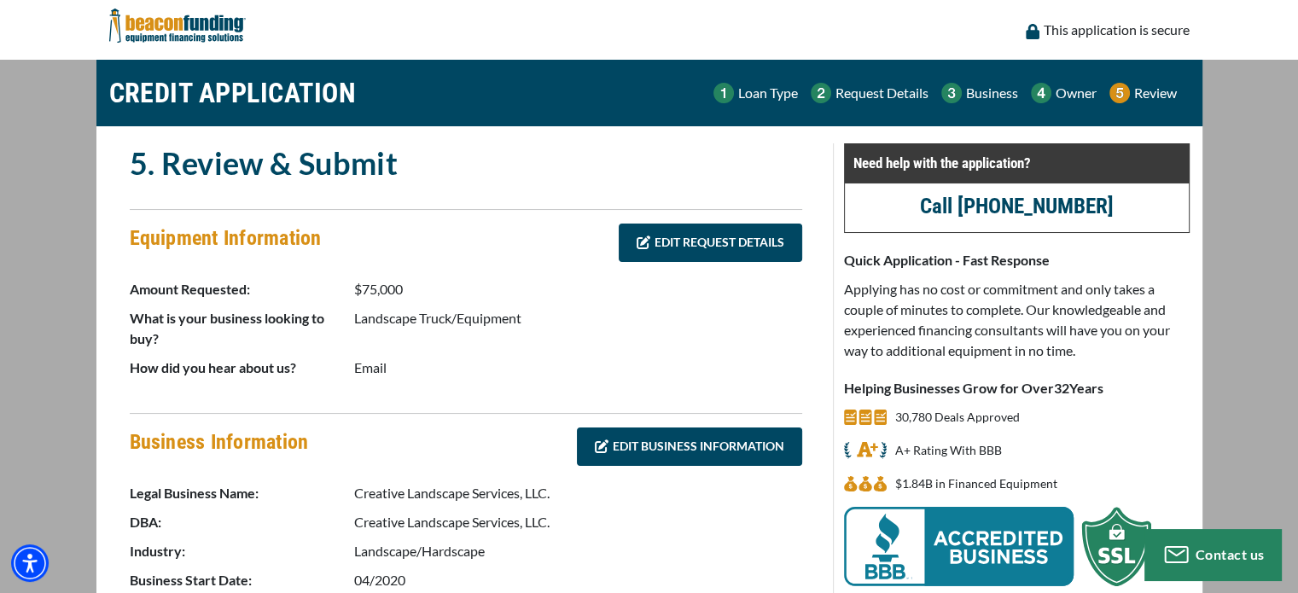
click at [720, 97] on img at bounding box center [723, 93] width 20 height 20
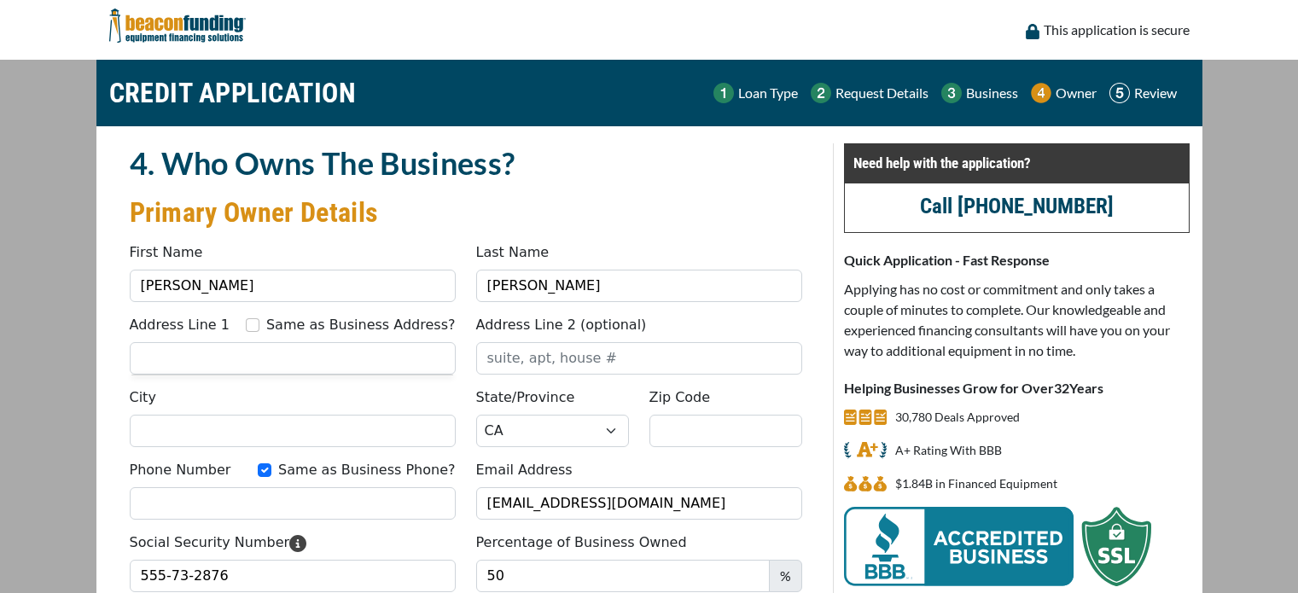
select select "6"
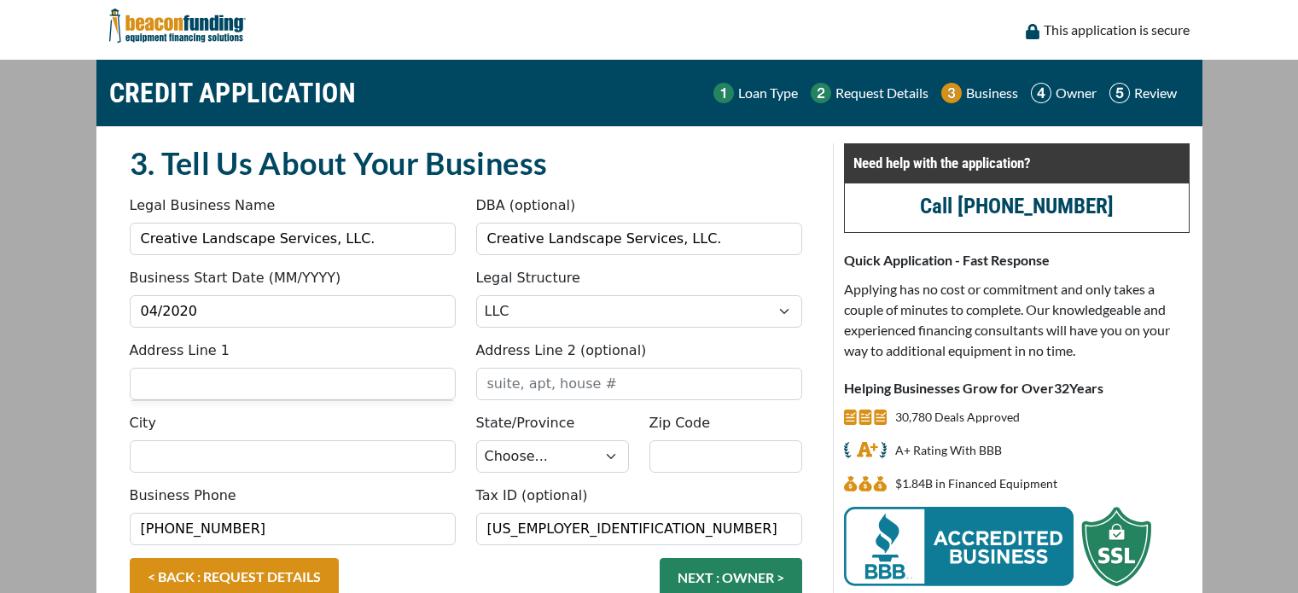
select select "2"
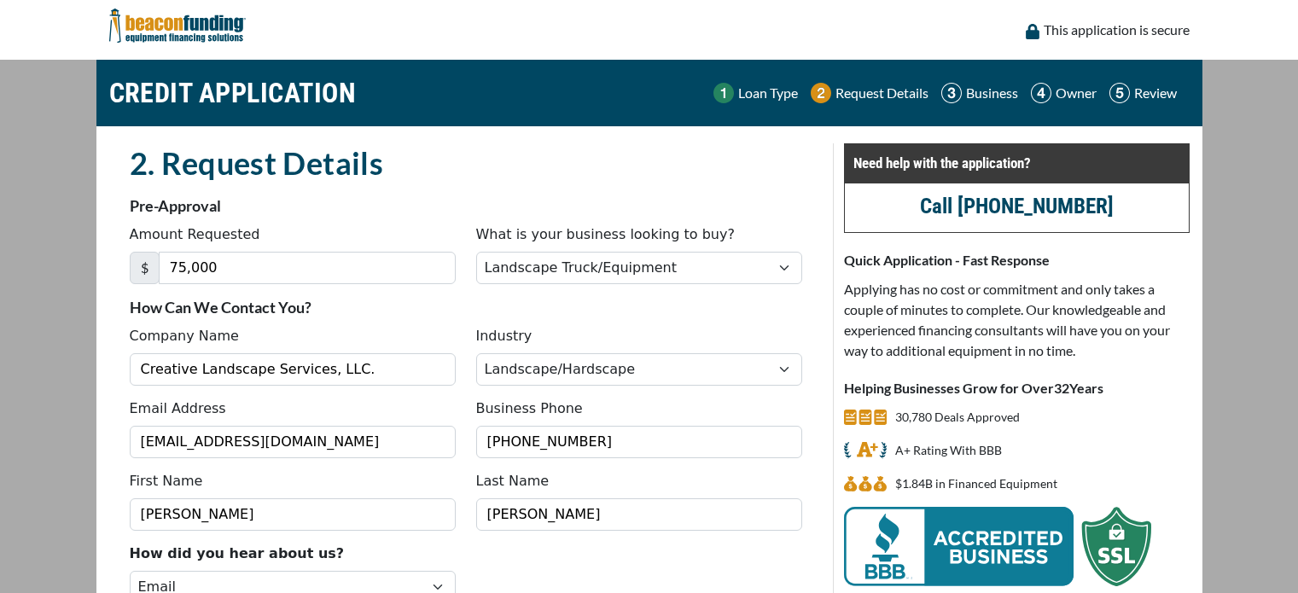
select select "17"
select select "2"
select select "19"
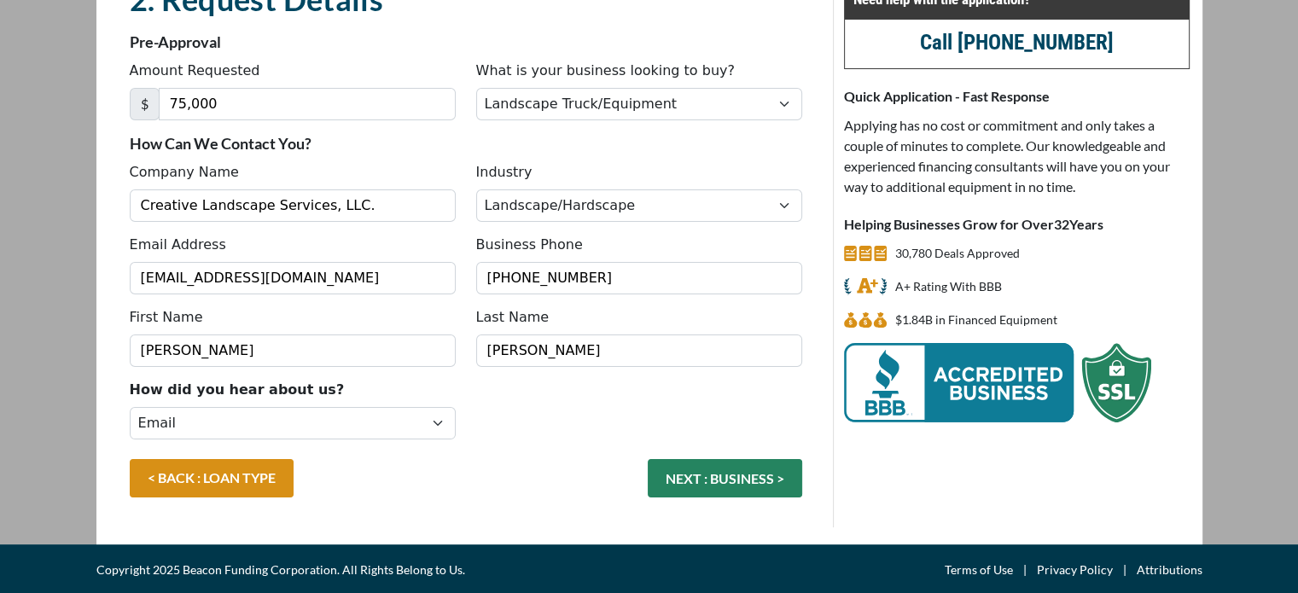
scroll to position [164, 0]
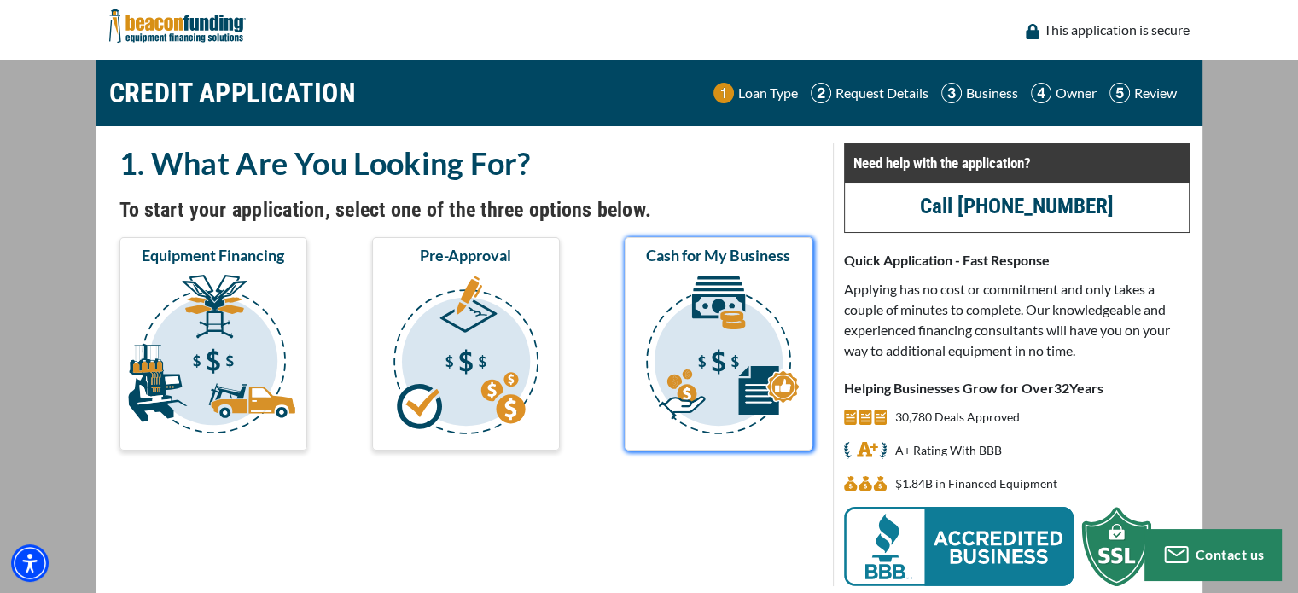
click at [674, 346] on img "submit" at bounding box center [718, 357] width 181 height 171
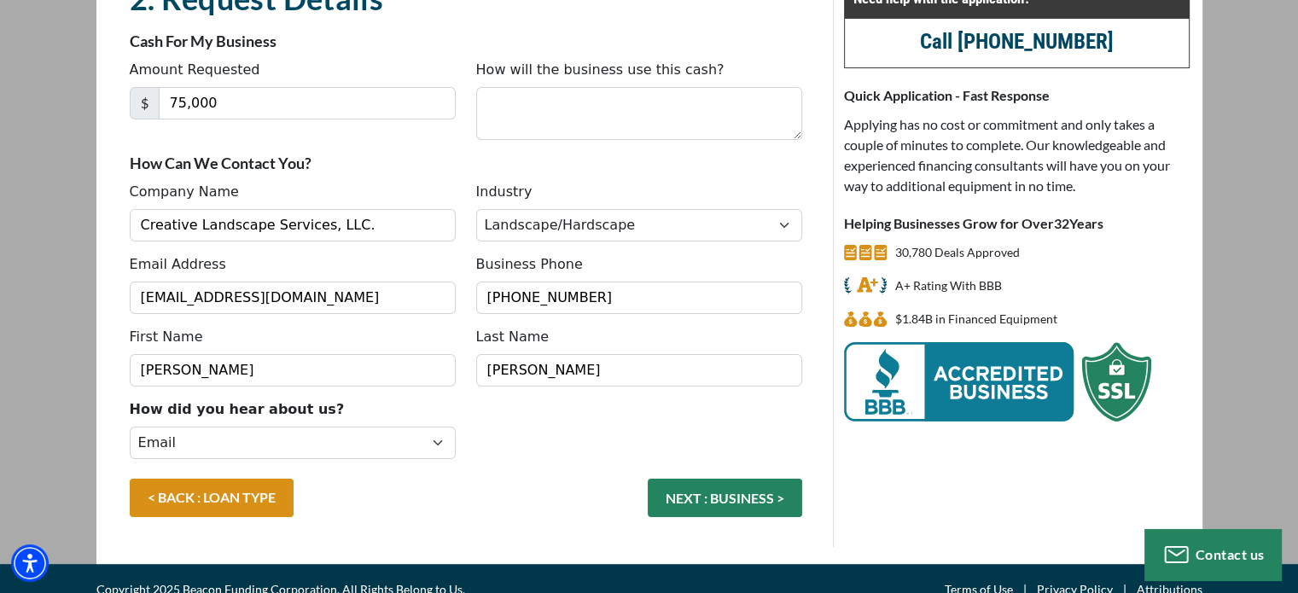
scroll to position [185, 0]
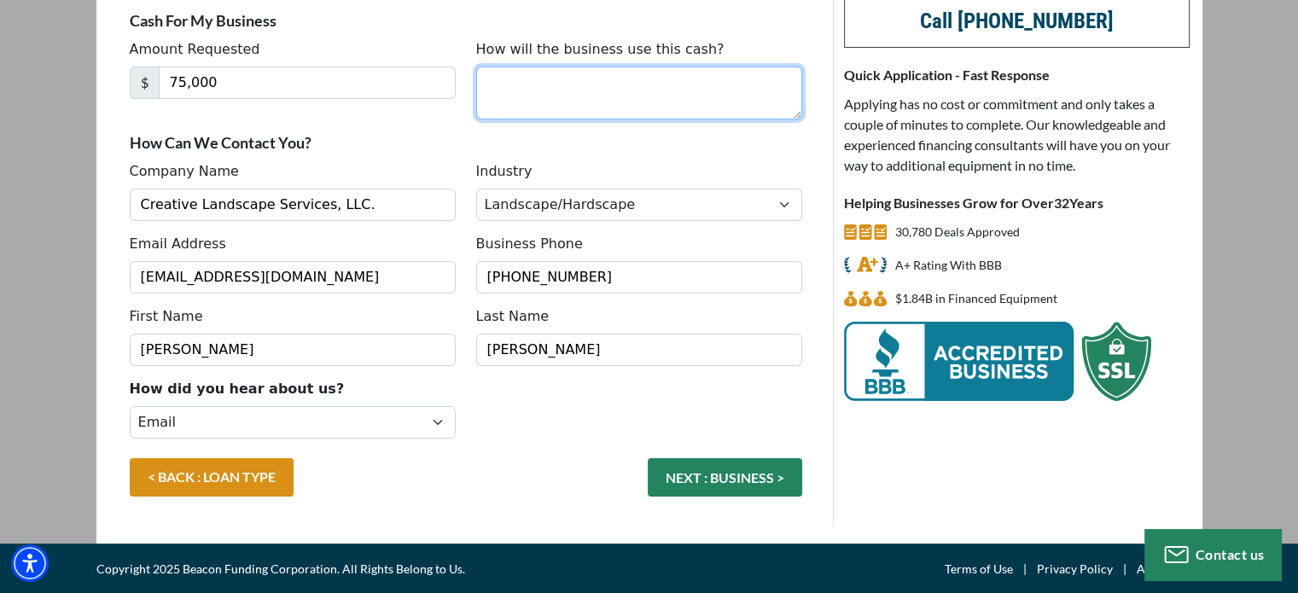
click at [514, 98] on textarea "How will the business use this cash?" at bounding box center [639, 93] width 326 height 53
type textarea "Supplies and materials, new employee hiring, equipment."
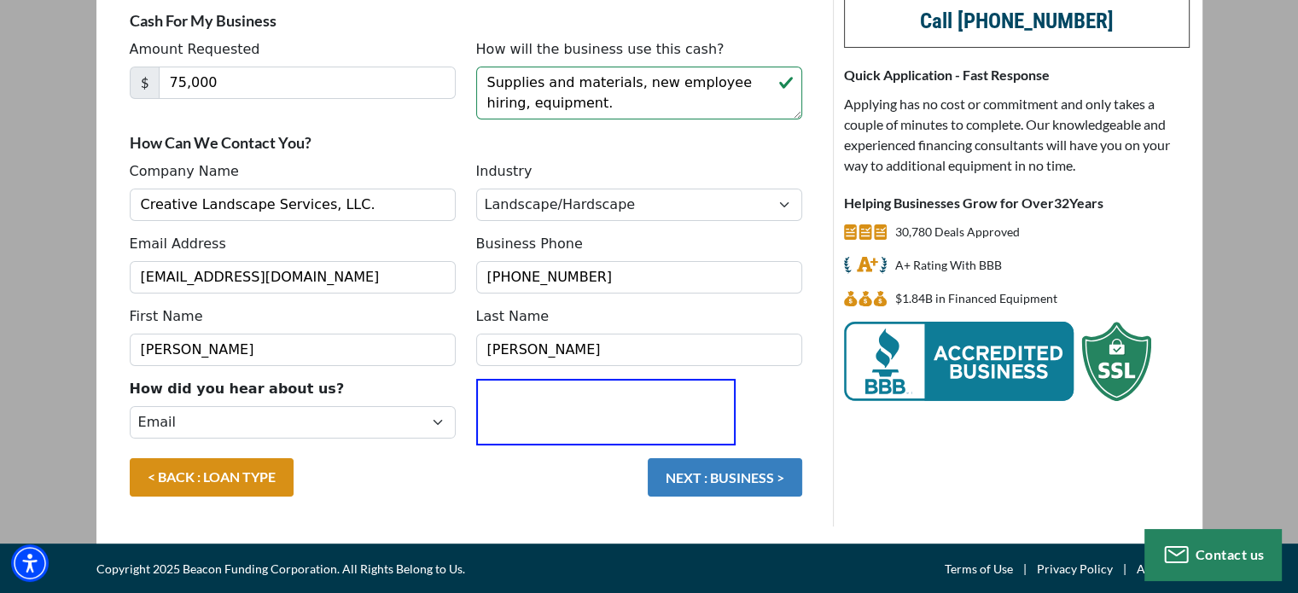
click at [691, 480] on button "NEXT : BUSINESS >" at bounding box center [725, 477] width 154 height 38
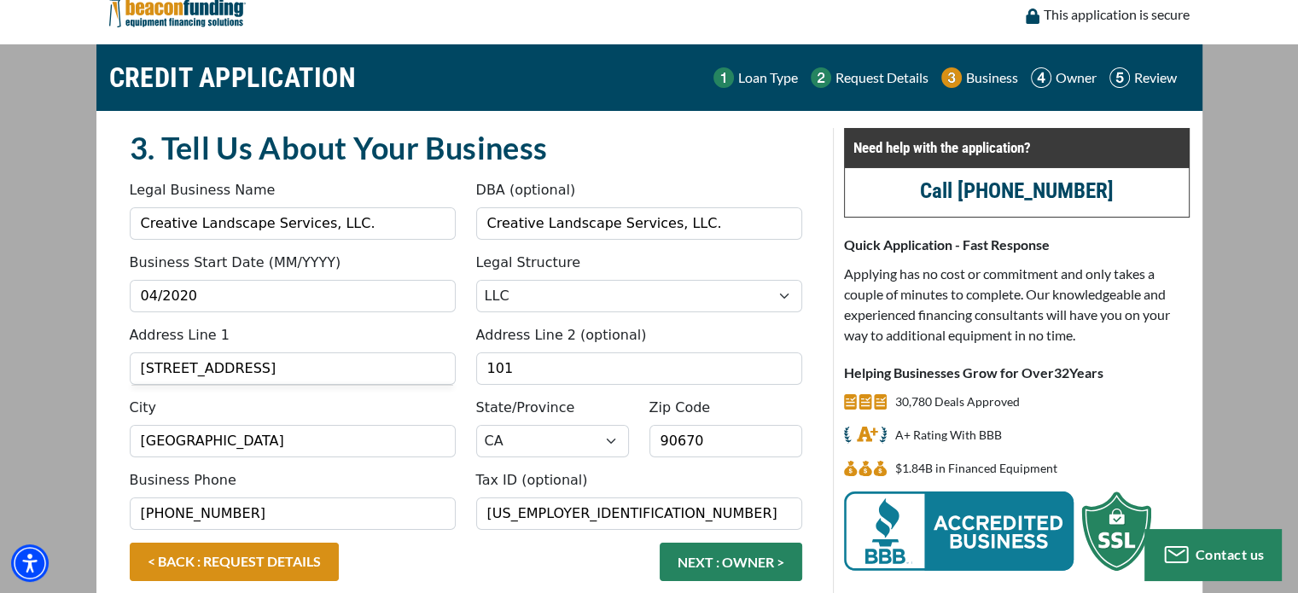
scroll to position [99, 0]
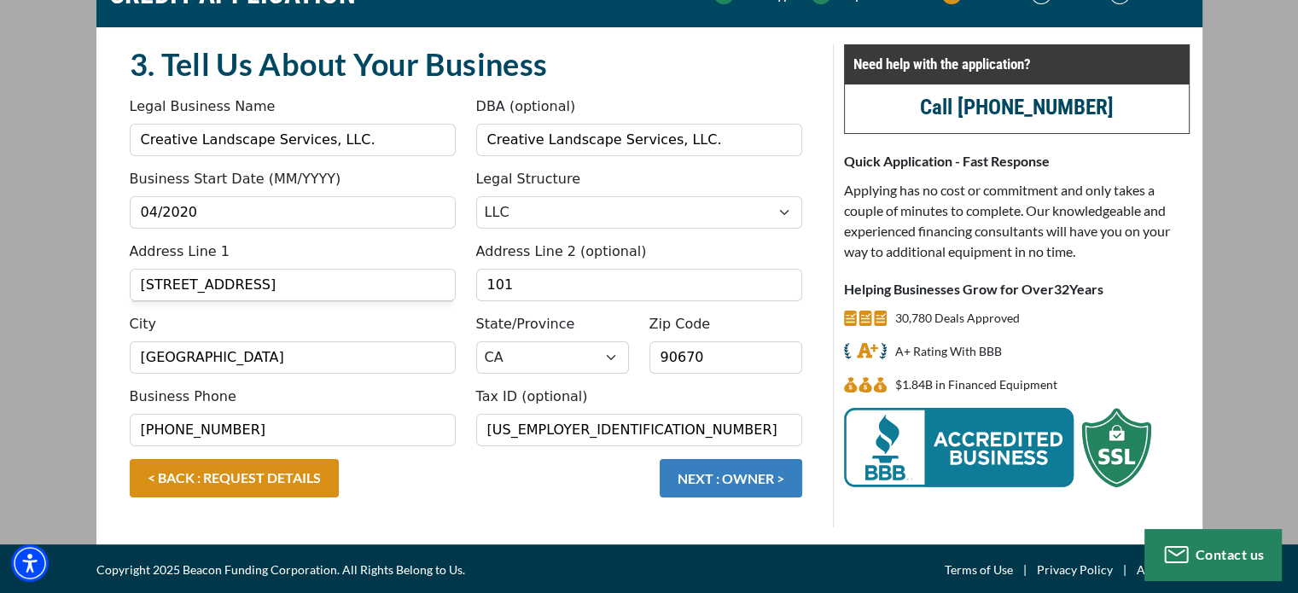
click at [719, 481] on button "NEXT : OWNER >" at bounding box center [731, 478] width 142 height 38
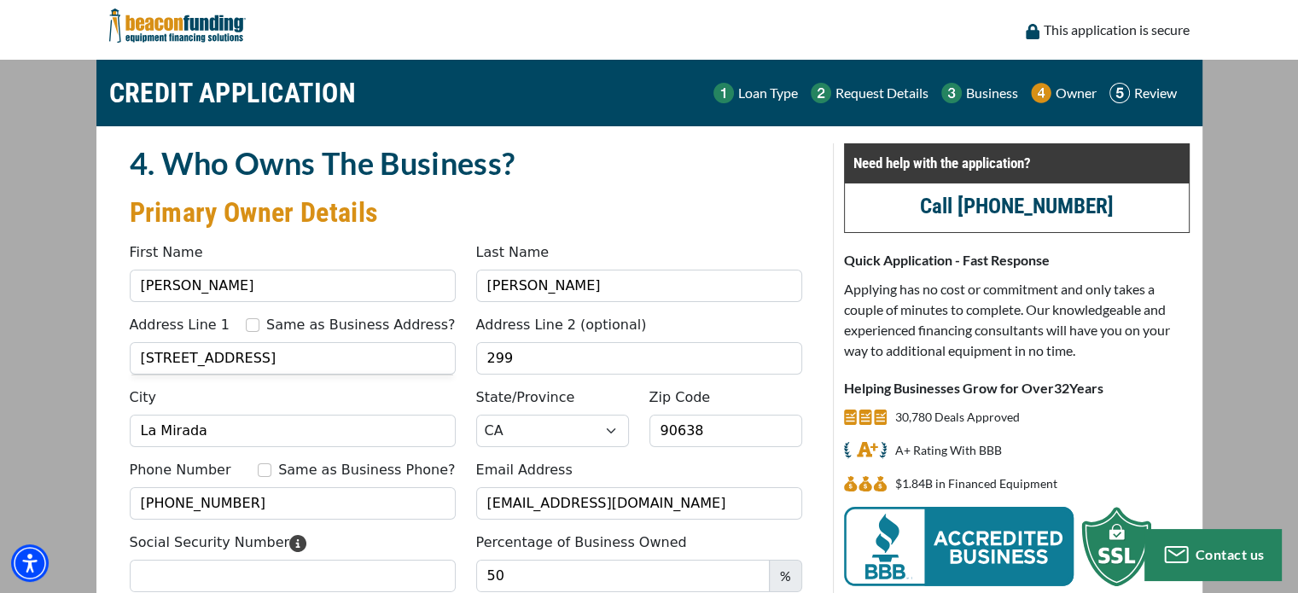
scroll to position [174, 0]
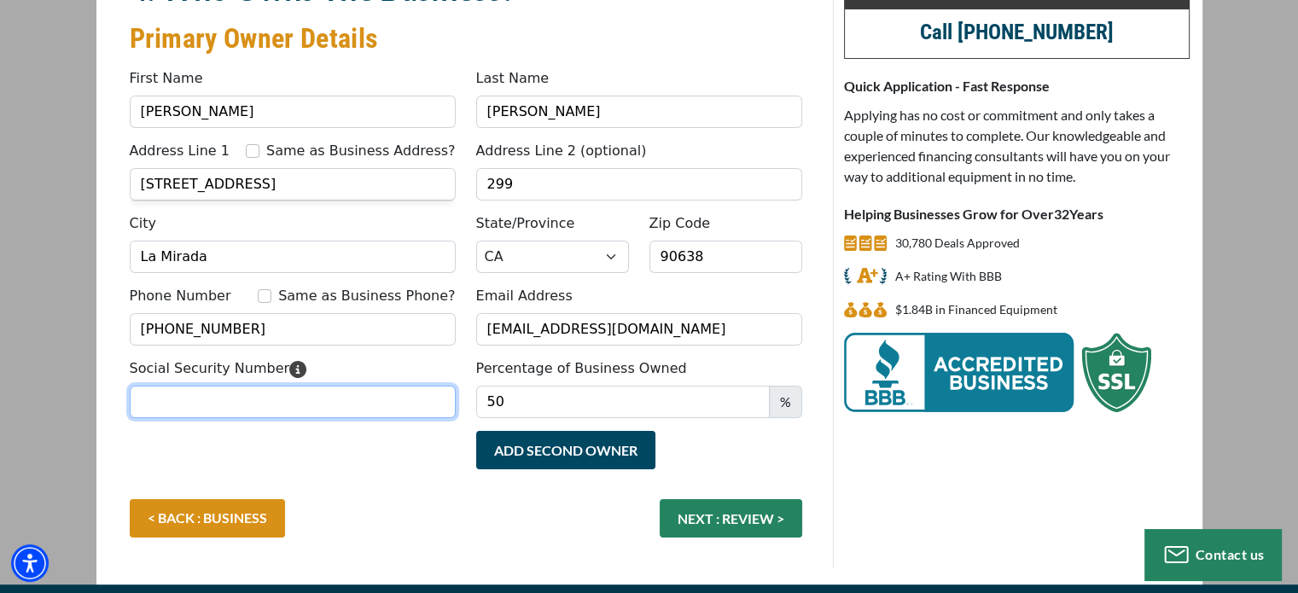
click at [285, 386] on input "Social Security Number" at bounding box center [293, 402] width 326 height 32
type input "555-73-2876"
